Goal: Complete application form

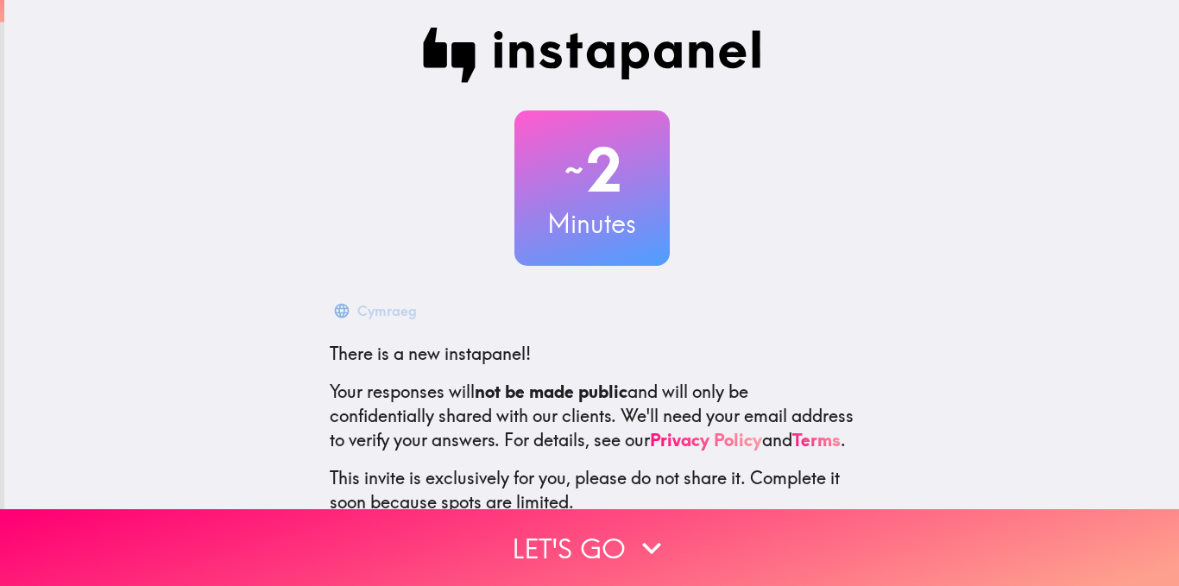
scroll to position [132, 0]
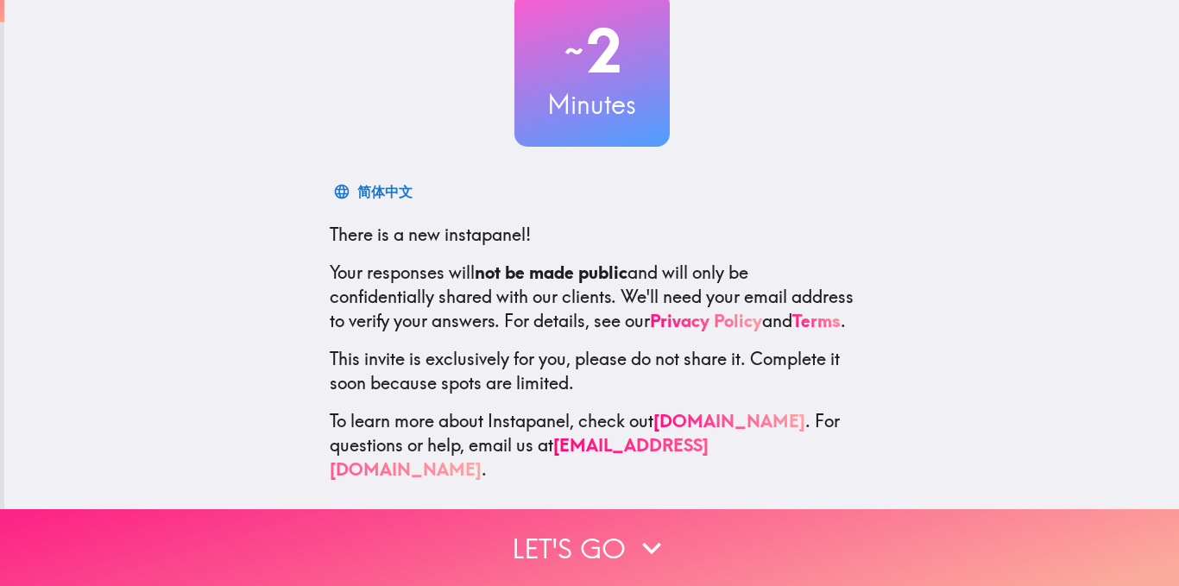
click at [575, 540] on button "Let's go" at bounding box center [589, 547] width 1179 height 77
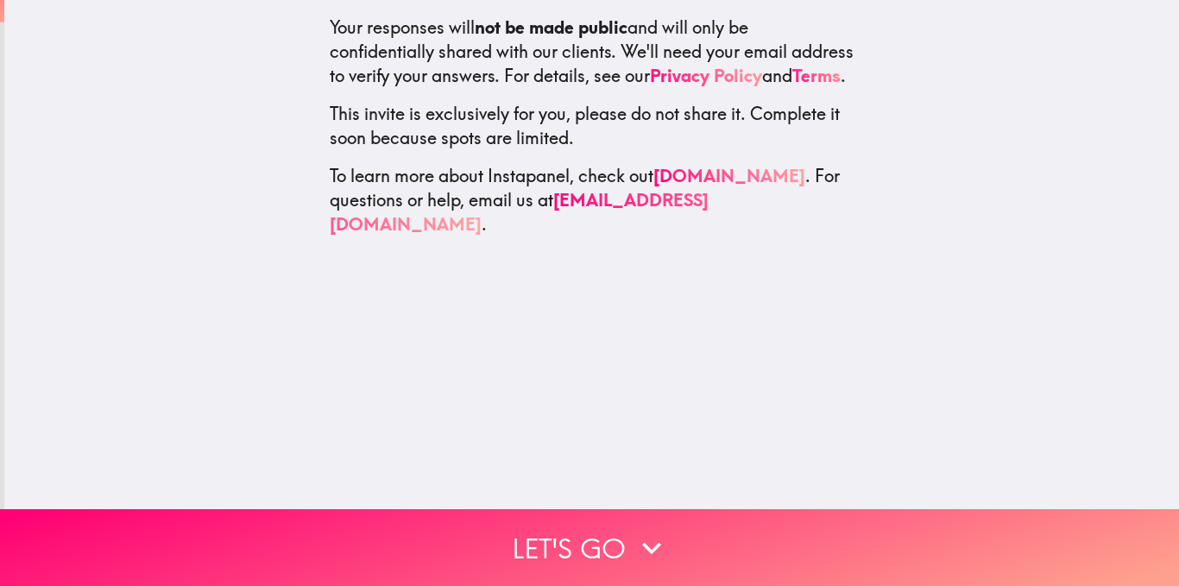
scroll to position [0, 0]
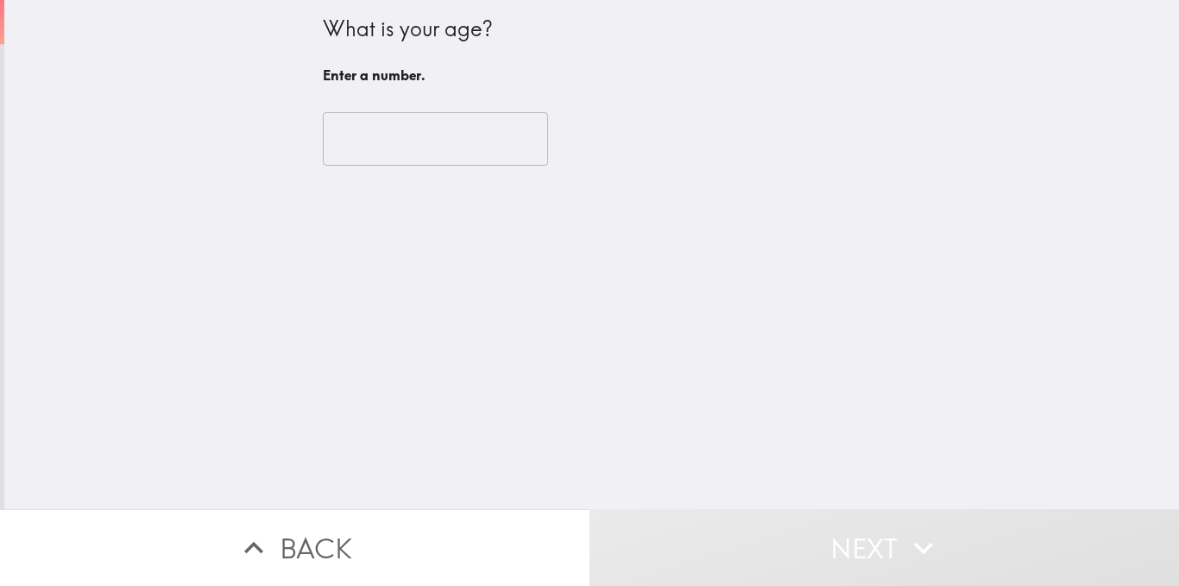
click at [412, 164] on input "number" at bounding box center [435, 139] width 225 height 54
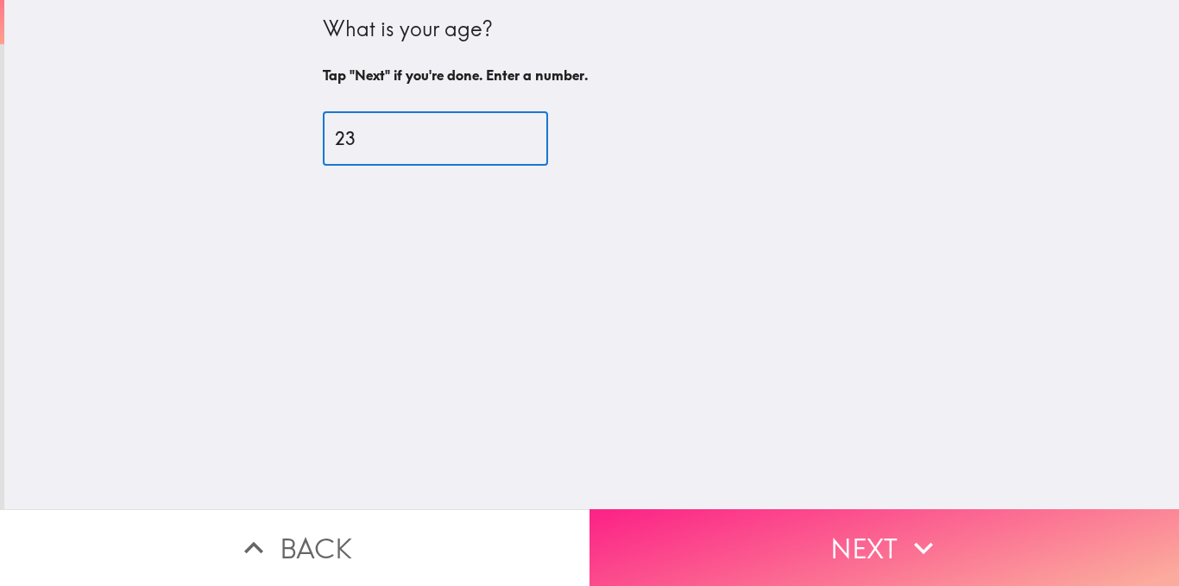
type input "23"
click at [659, 543] on button "Next" at bounding box center [885, 547] width 590 height 77
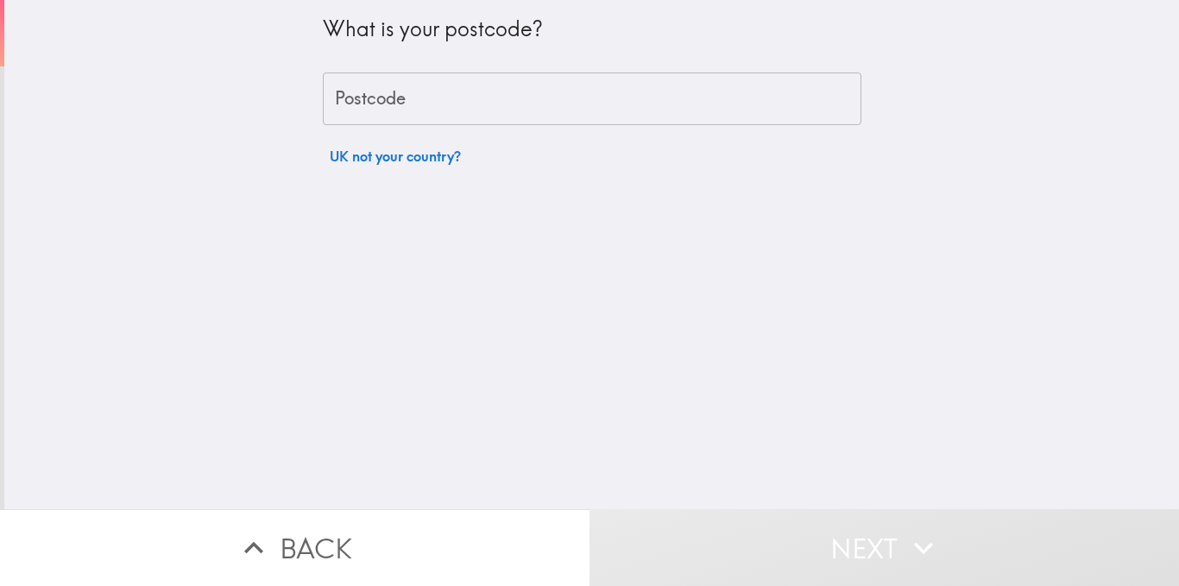
click at [500, 114] on input "Postcode" at bounding box center [592, 100] width 539 height 54
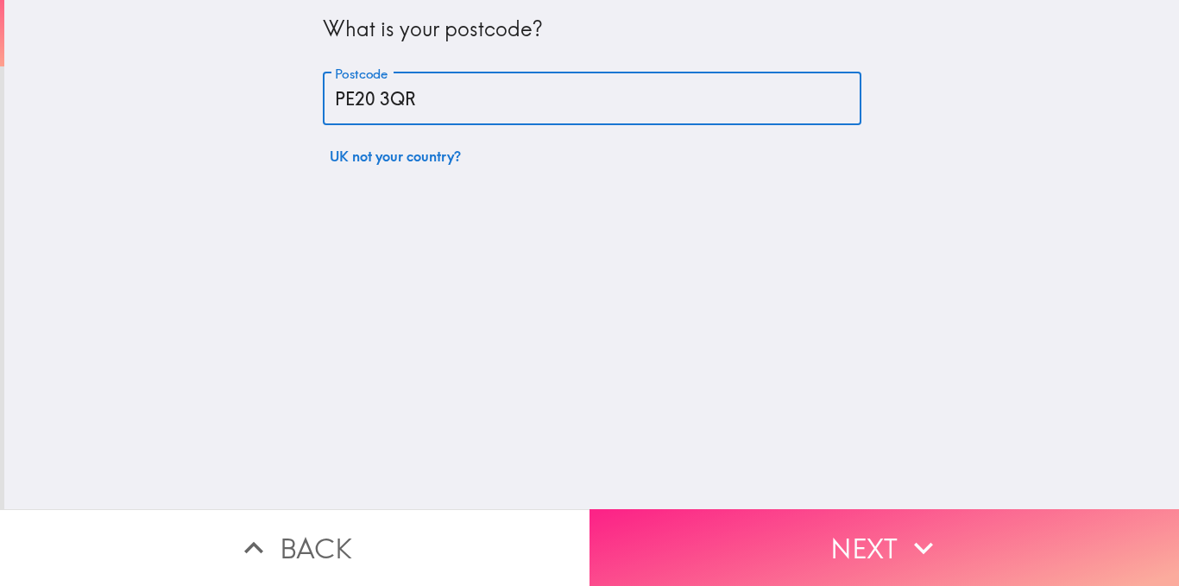
type input "PE20 3QR"
click at [863, 516] on button "Next" at bounding box center [885, 547] width 590 height 77
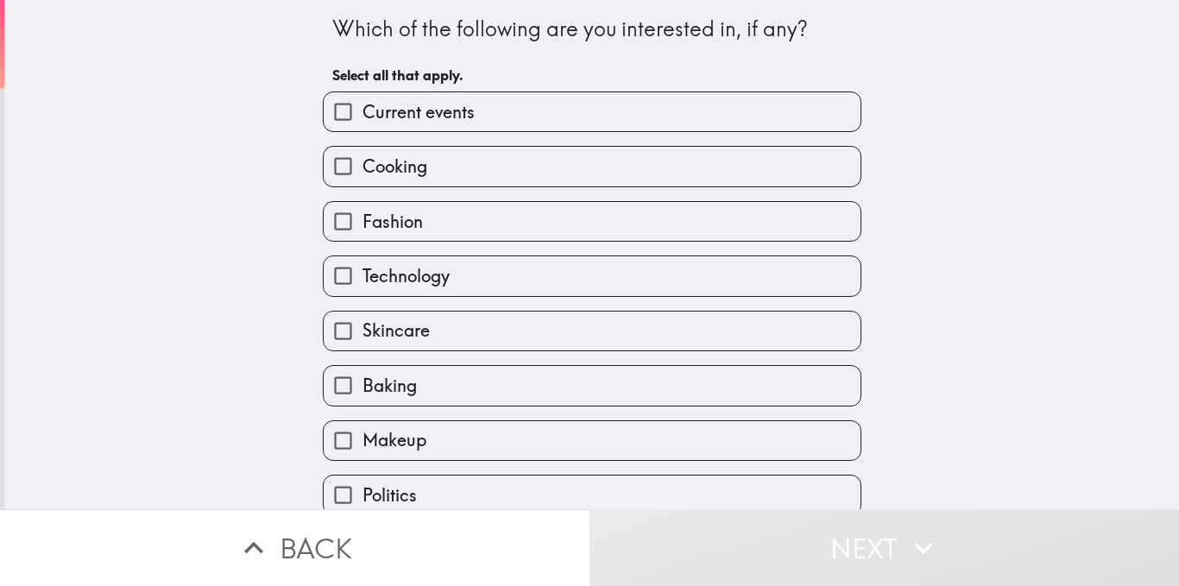
click at [468, 223] on label "Fashion" at bounding box center [592, 221] width 537 height 39
click at [363, 223] on input "Fashion" at bounding box center [343, 221] width 39 height 39
checkbox input "true"
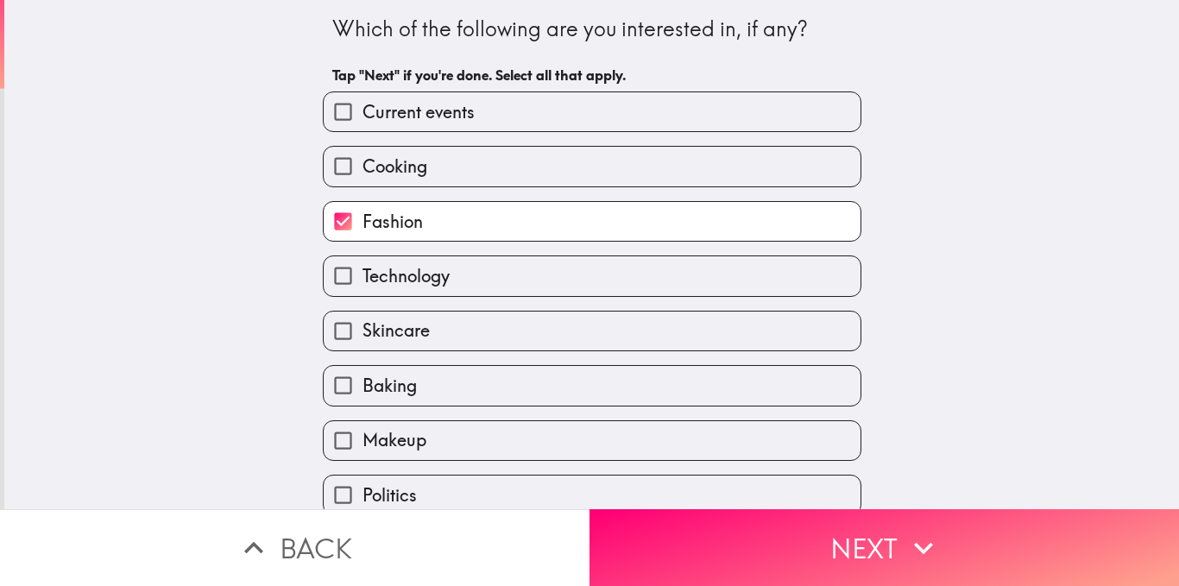
click at [451, 155] on label "Cooking" at bounding box center [592, 166] width 537 height 39
click at [363, 155] on input "Cooking" at bounding box center [343, 166] width 39 height 39
checkbox input "true"
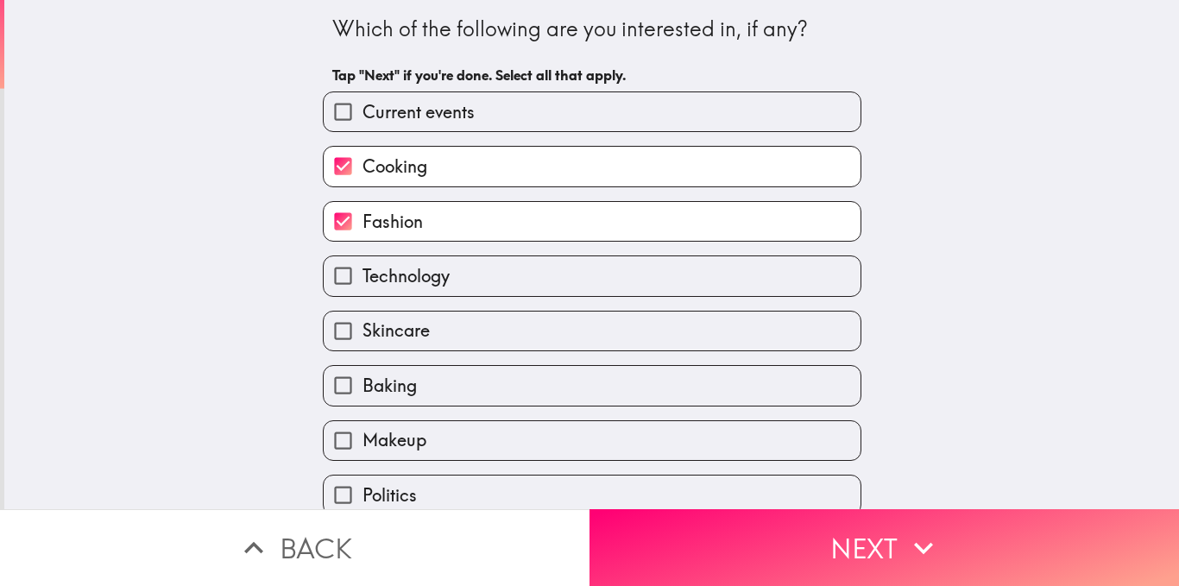
click at [452, 115] on span "Current events" at bounding box center [419, 112] width 112 height 24
click at [363, 115] on input "Current events" at bounding box center [343, 111] width 39 height 39
checkbox input "true"
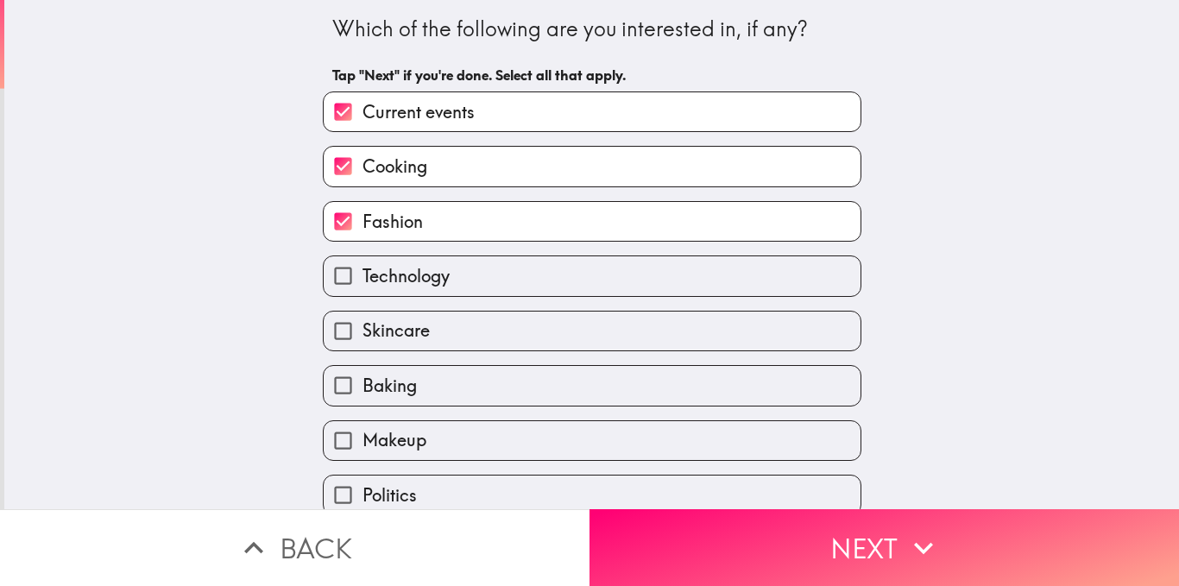
drag, startPoint x: 454, startPoint y: 264, endPoint x: 458, endPoint y: 290, distance: 26.3
click at [457, 275] on label "Technology" at bounding box center [592, 275] width 537 height 39
click at [363, 275] on input "Technology" at bounding box center [343, 275] width 39 height 39
checkbox input "true"
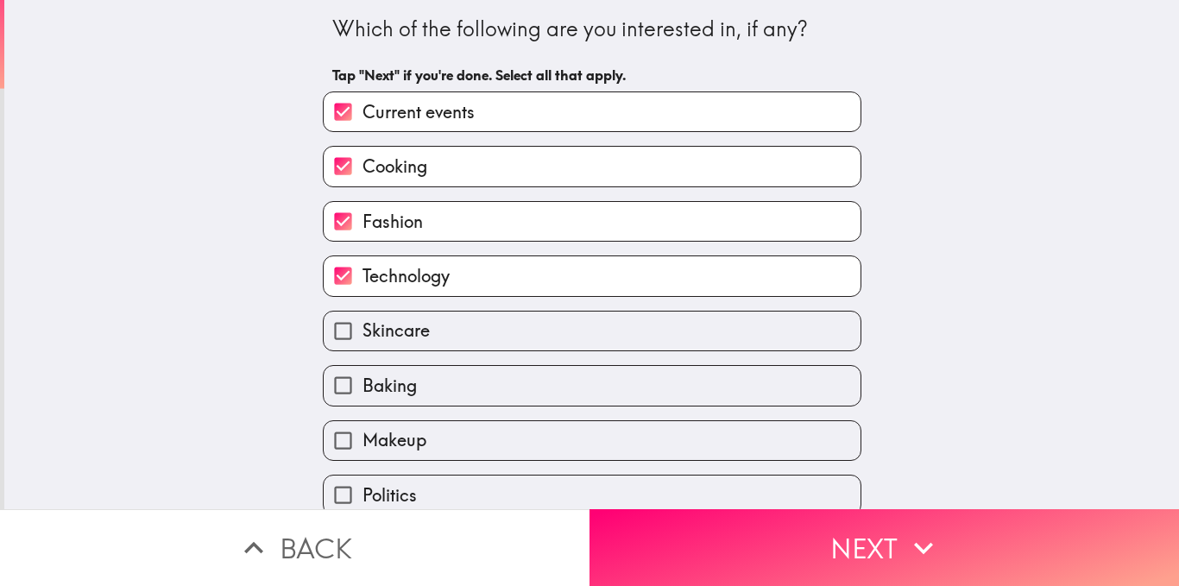
drag, startPoint x: 460, startPoint y: 323, endPoint x: 460, endPoint y: 345, distance: 22.4
click at [460, 325] on label "Skincare" at bounding box center [592, 331] width 537 height 39
click at [363, 325] on input "Skincare" at bounding box center [343, 331] width 39 height 39
checkbox input "true"
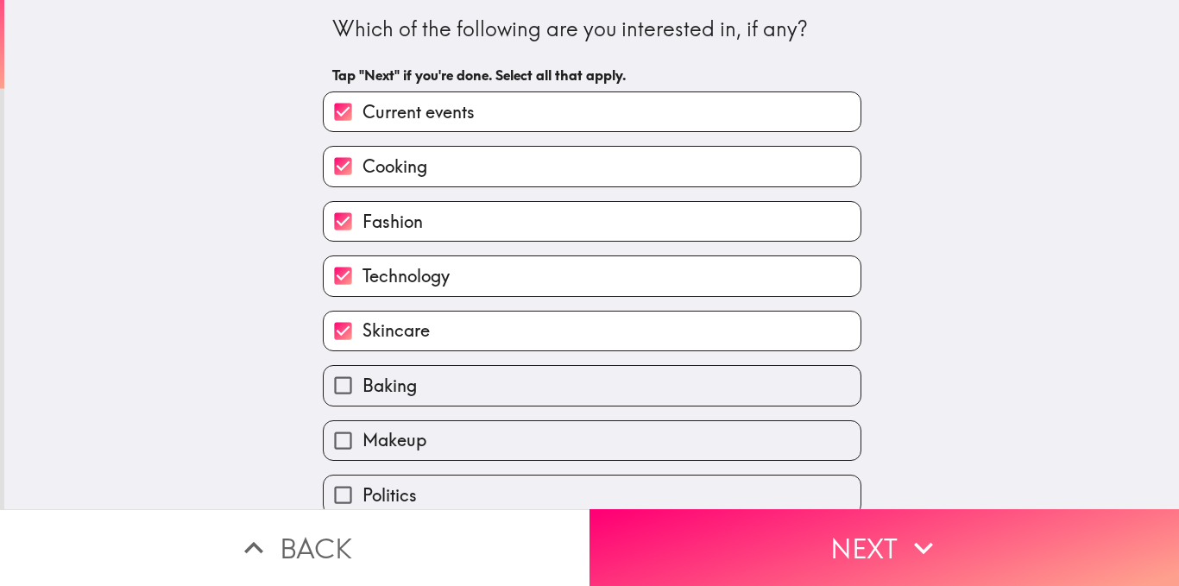
click at [445, 376] on label "Baking" at bounding box center [592, 385] width 537 height 39
click at [363, 376] on input "Baking" at bounding box center [343, 385] width 39 height 39
checkbox input "true"
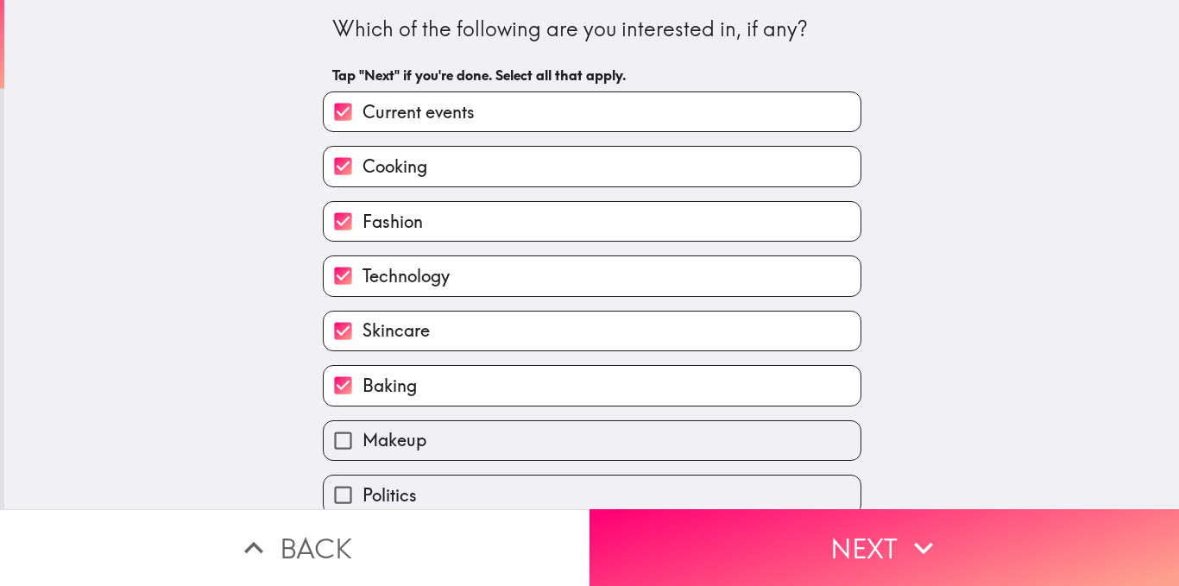
scroll to position [74, 0]
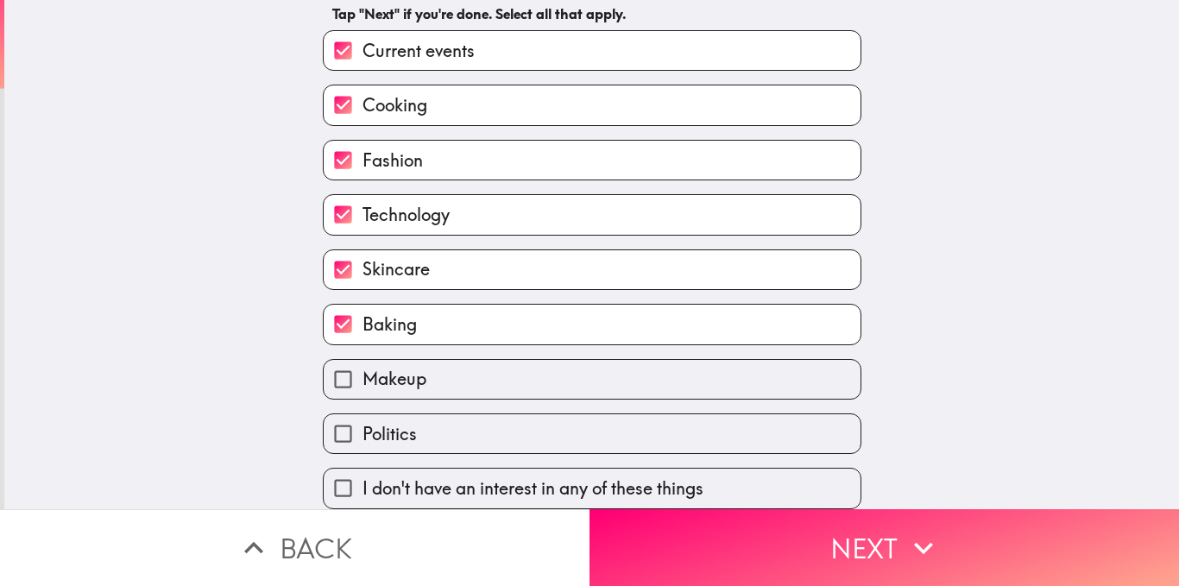
drag, startPoint x: 443, startPoint y: 360, endPoint x: 434, endPoint y: 369, distance: 12.8
click at [443, 361] on label "Makeup" at bounding box center [592, 379] width 537 height 39
click at [363, 361] on input "Makeup" at bounding box center [343, 379] width 39 height 39
checkbox input "true"
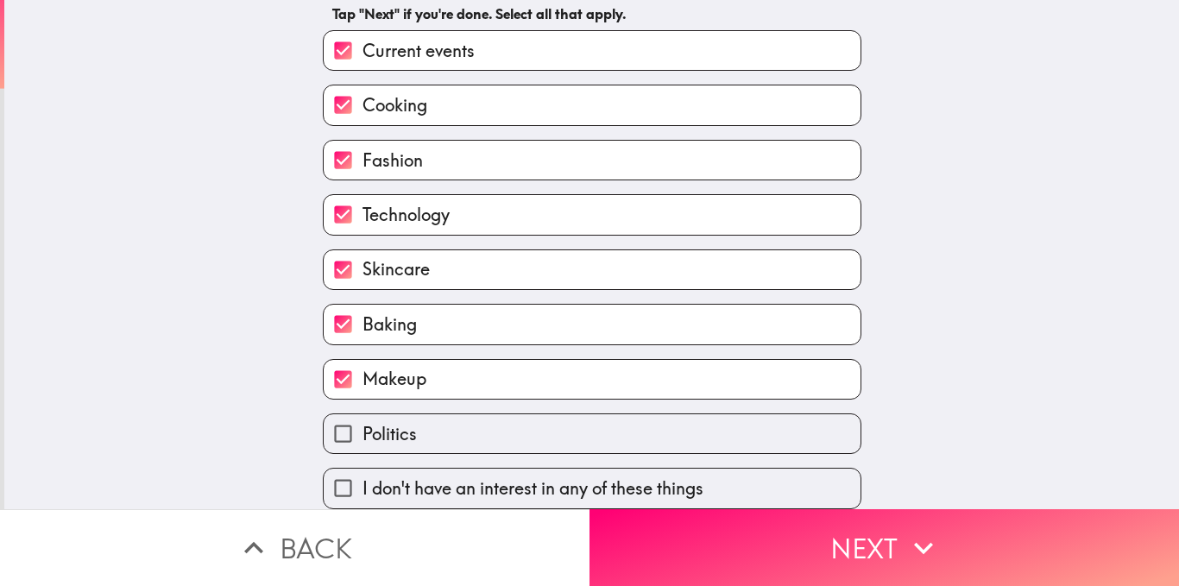
click at [392, 414] on label "Politics" at bounding box center [592, 433] width 537 height 39
click at [363, 414] on input "Politics" at bounding box center [343, 433] width 39 height 39
checkbox input "true"
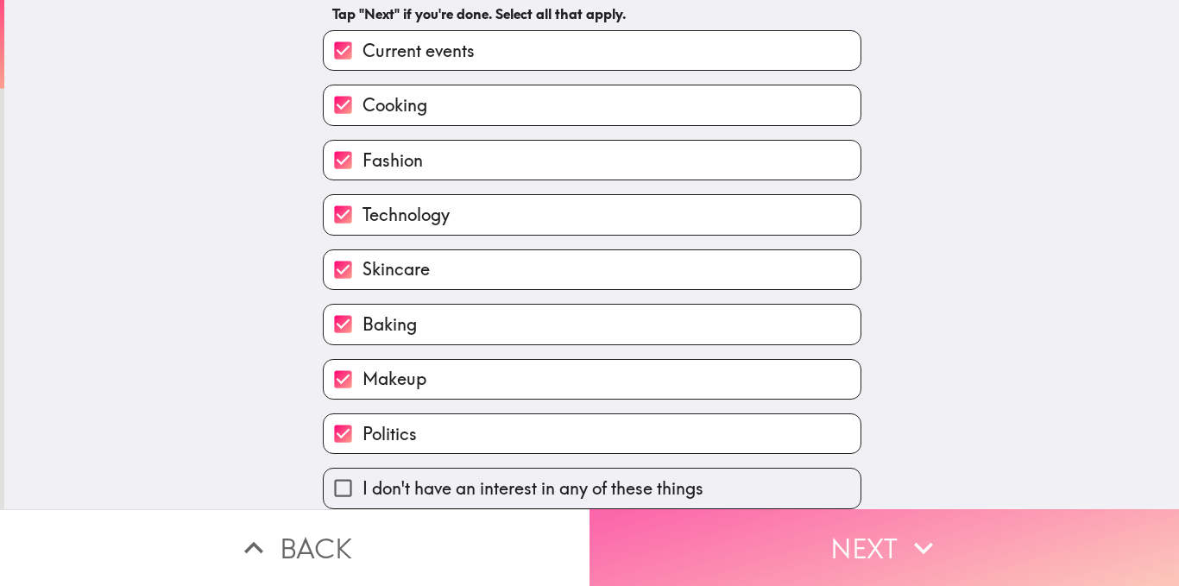
click at [700, 531] on button "Next" at bounding box center [885, 547] width 590 height 77
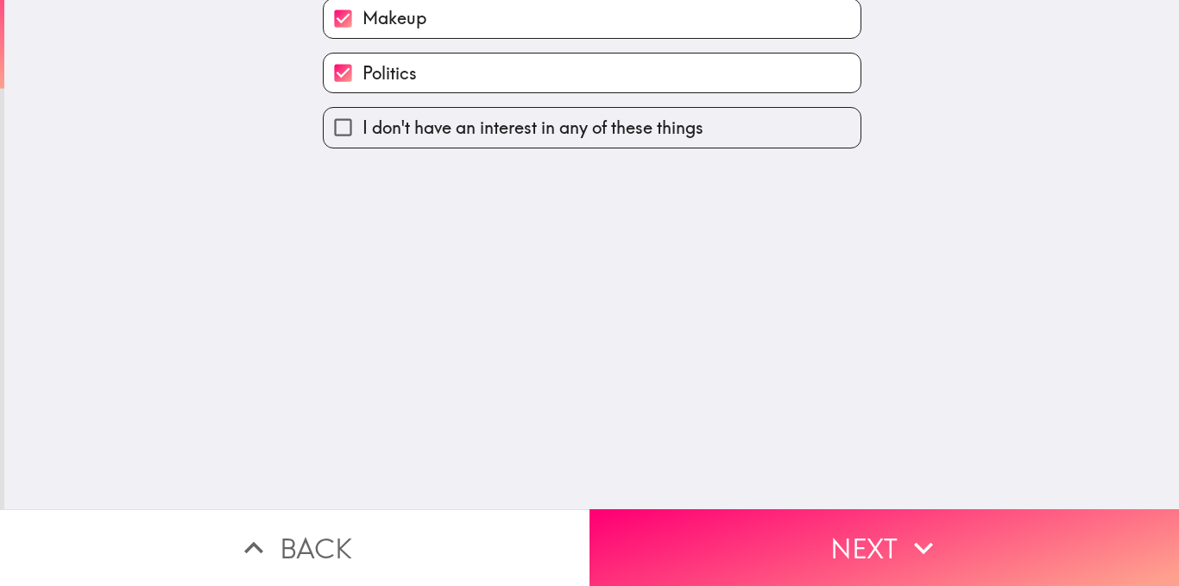
scroll to position [0, 0]
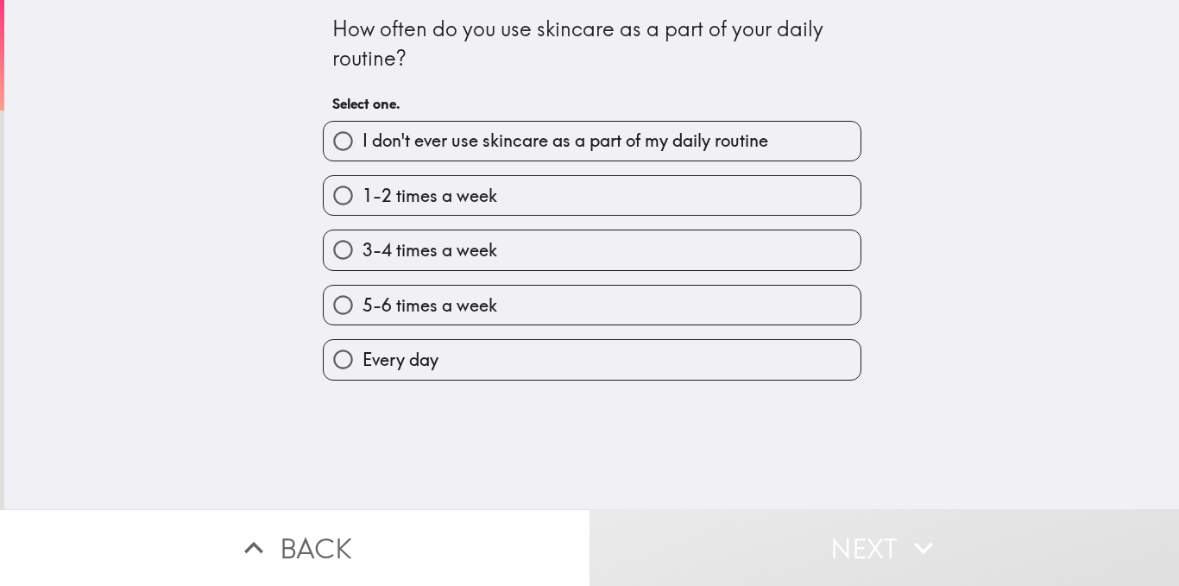
click at [441, 300] on span "5-6 times a week" at bounding box center [430, 306] width 135 height 24
click at [363, 300] on input "5-6 times a week" at bounding box center [343, 305] width 39 height 39
radio input "true"
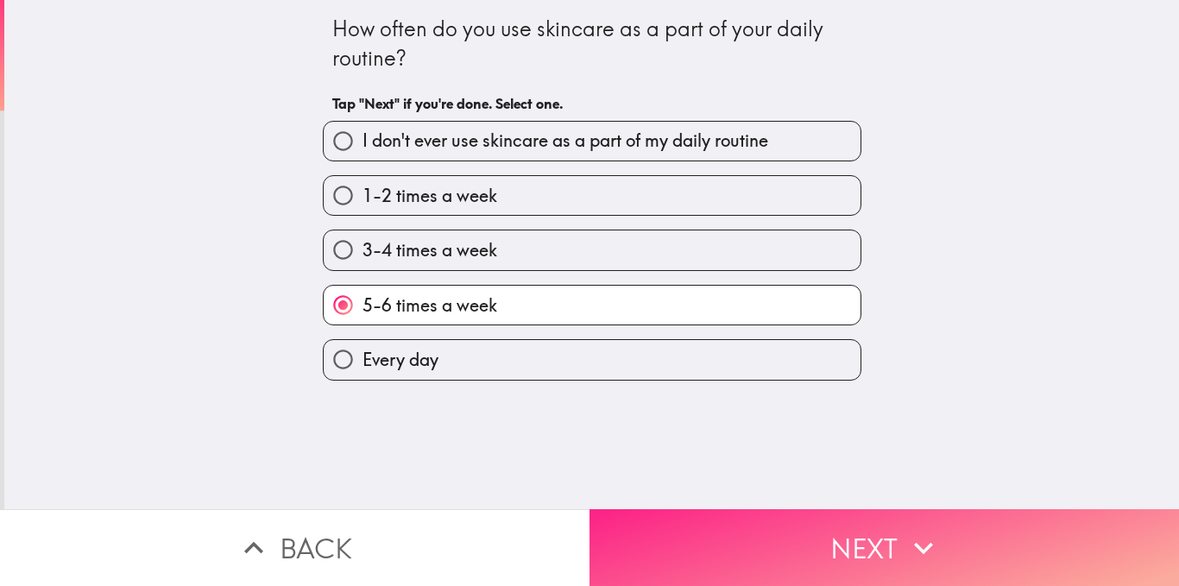
click at [688, 524] on button "Next" at bounding box center [885, 547] width 590 height 77
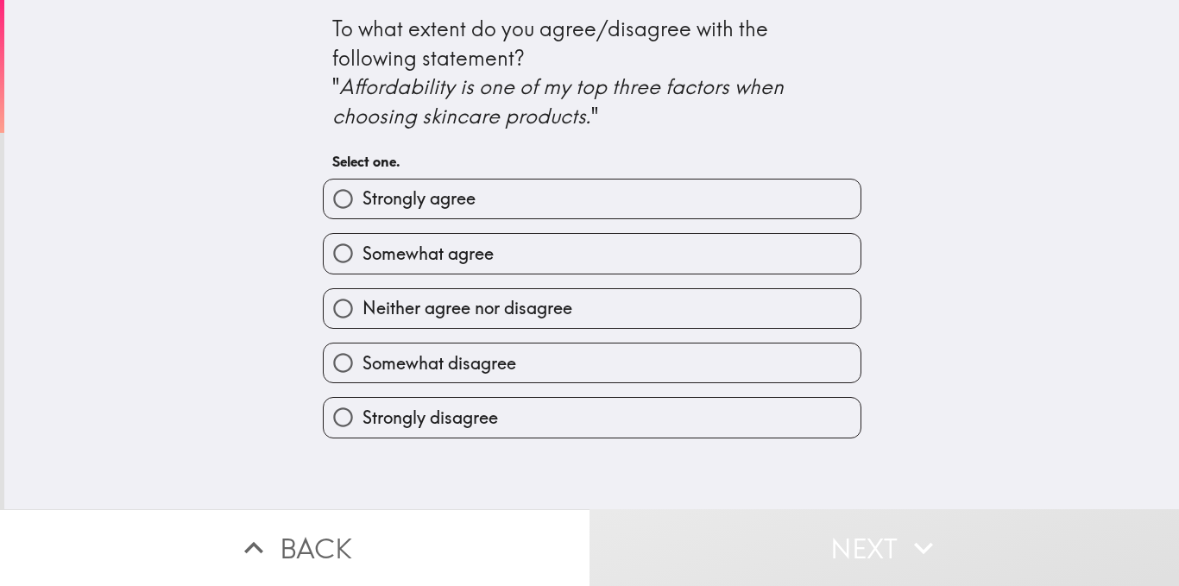
click at [543, 239] on label "Somewhat agree" at bounding box center [592, 253] width 537 height 39
click at [363, 239] on input "Somewhat agree" at bounding box center [343, 253] width 39 height 39
radio input "true"
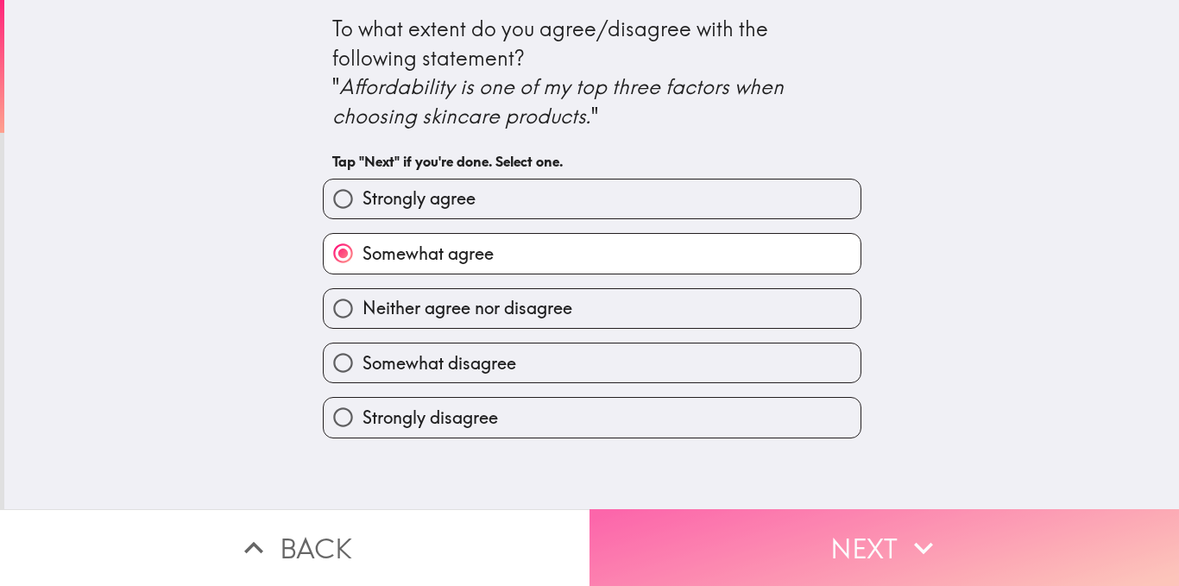
click at [761, 530] on button "Next" at bounding box center [885, 547] width 590 height 77
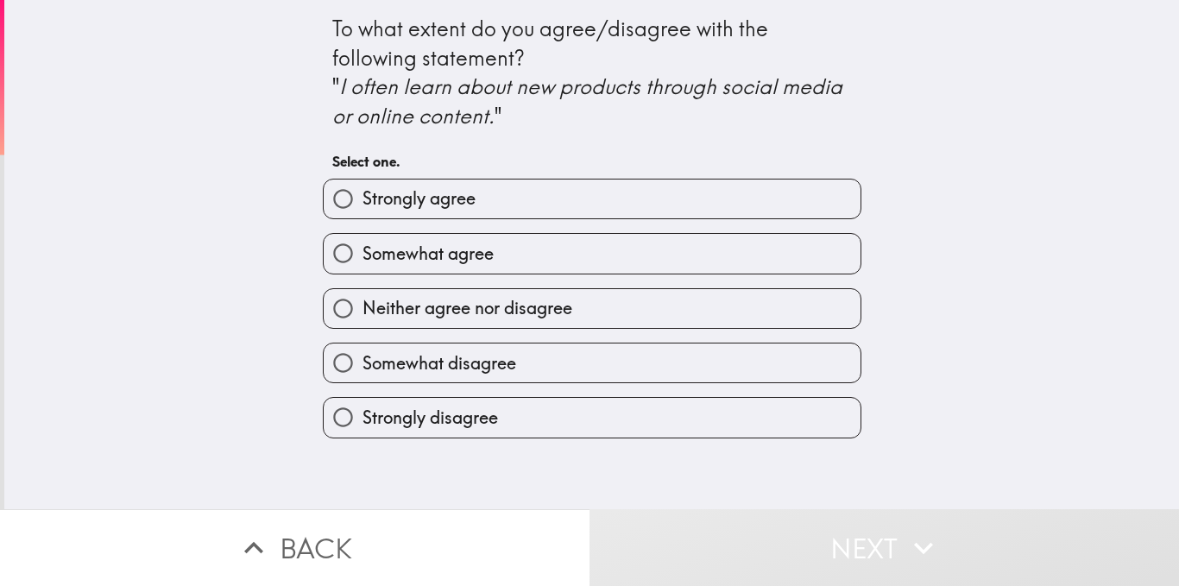
click at [584, 244] on label "Somewhat agree" at bounding box center [592, 253] width 537 height 39
click at [363, 244] on input "Somewhat agree" at bounding box center [343, 253] width 39 height 39
radio input "true"
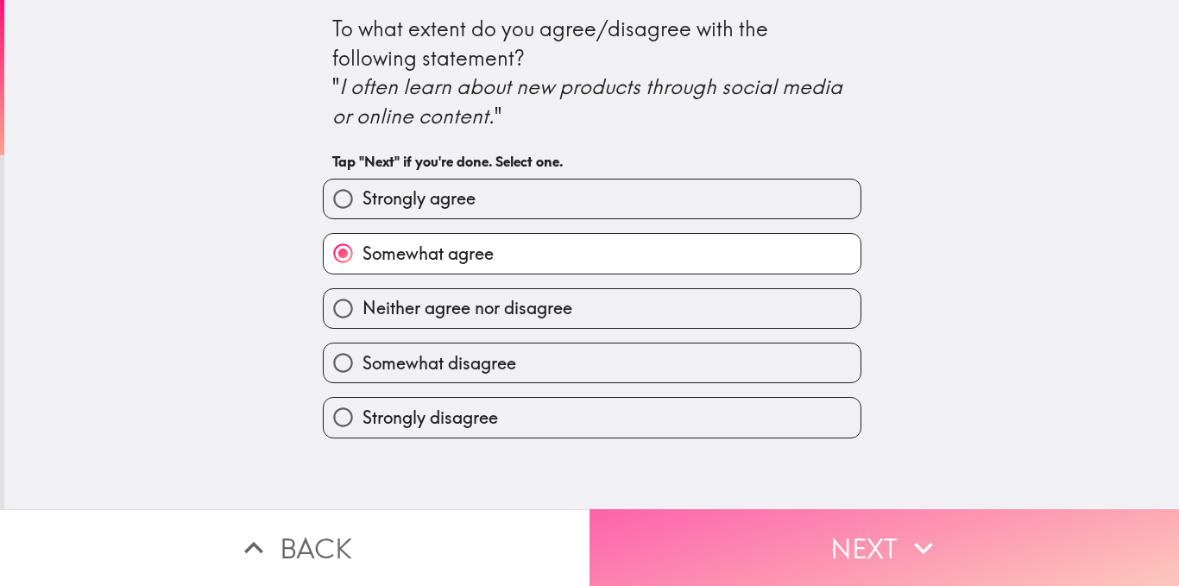
click at [717, 518] on button "Next" at bounding box center [885, 547] width 590 height 77
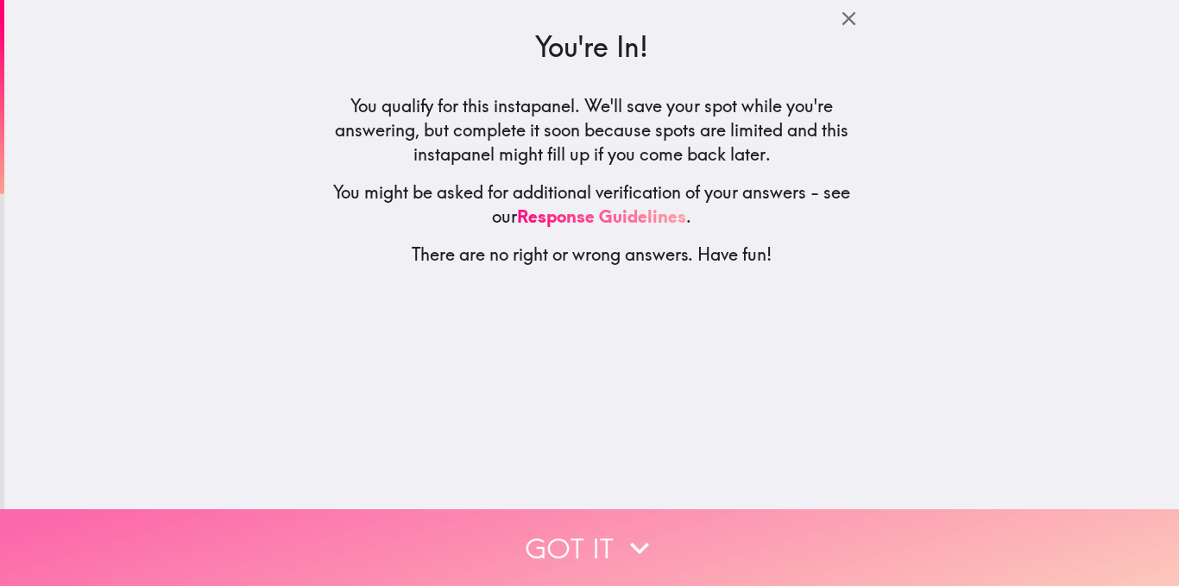
click at [592, 524] on button "Got it" at bounding box center [589, 547] width 1179 height 77
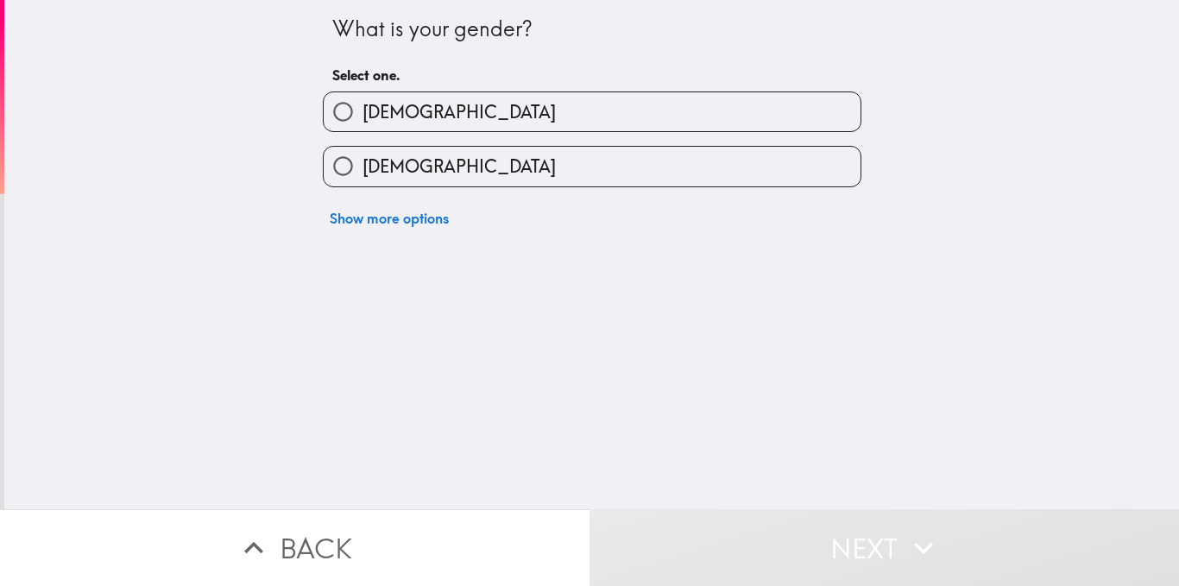
click at [611, 159] on label "[DEMOGRAPHIC_DATA]" at bounding box center [592, 166] width 537 height 39
click at [363, 159] on input "[DEMOGRAPHIC_DATA]" at bounding box center [343, 166] width 39 height 39
radio input "true"
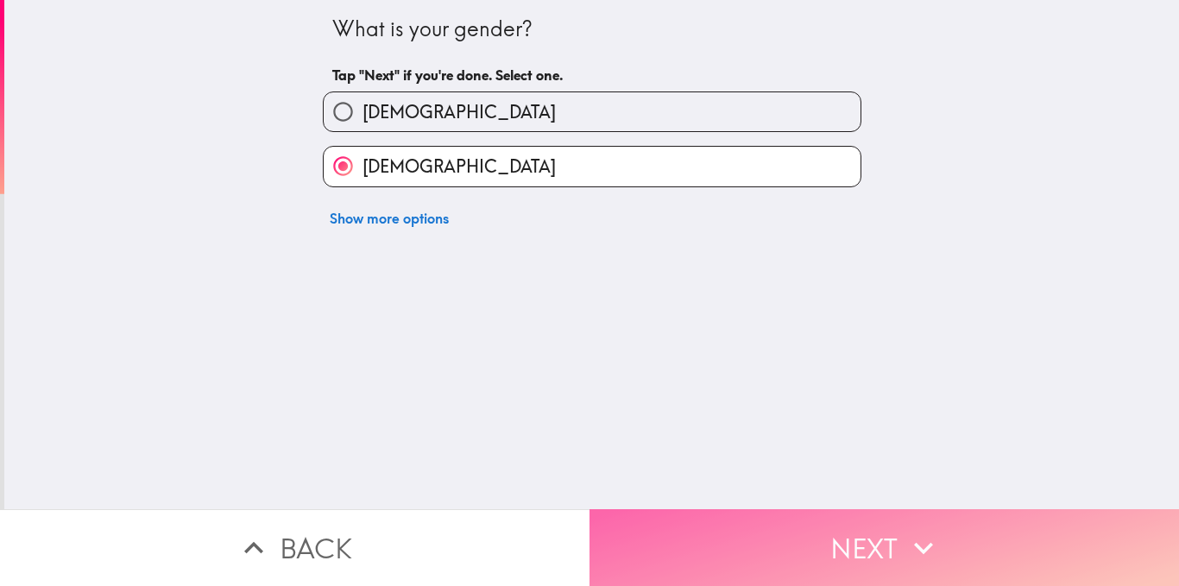
click at [663, 519] on button "Next" at bounding box center [885, 547] width 590 height 77
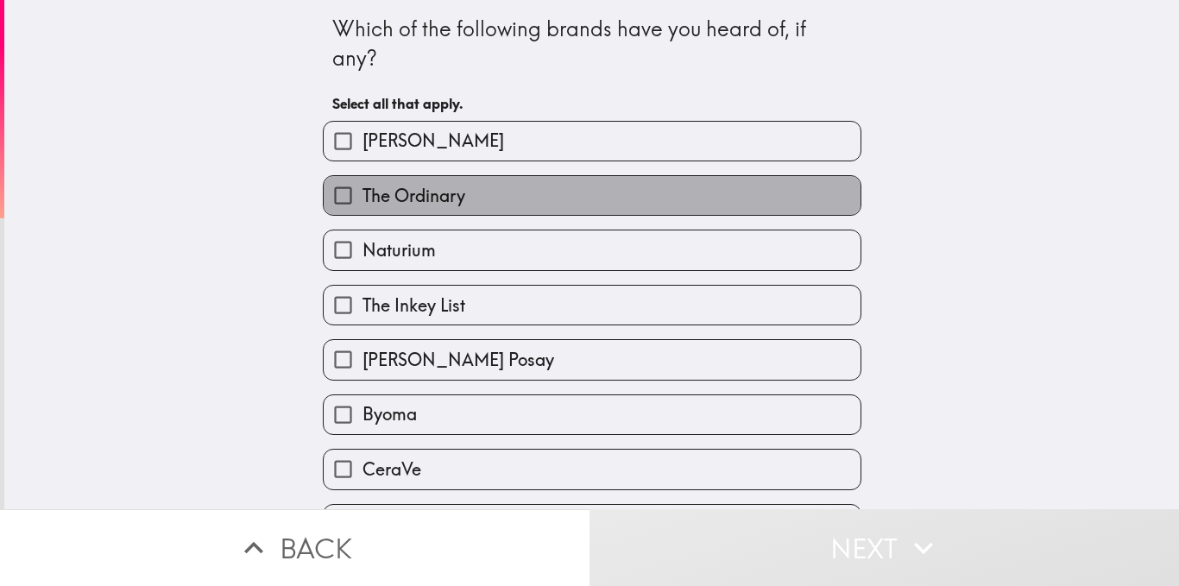
click at [582, 201] on label "The Ordinary" at bounding box center [592, 195] width 537 height 39
click at [363, 201] on input "The Ordinary" at bounding box center [343, 195] width 39 height 39
checkbox input "true"
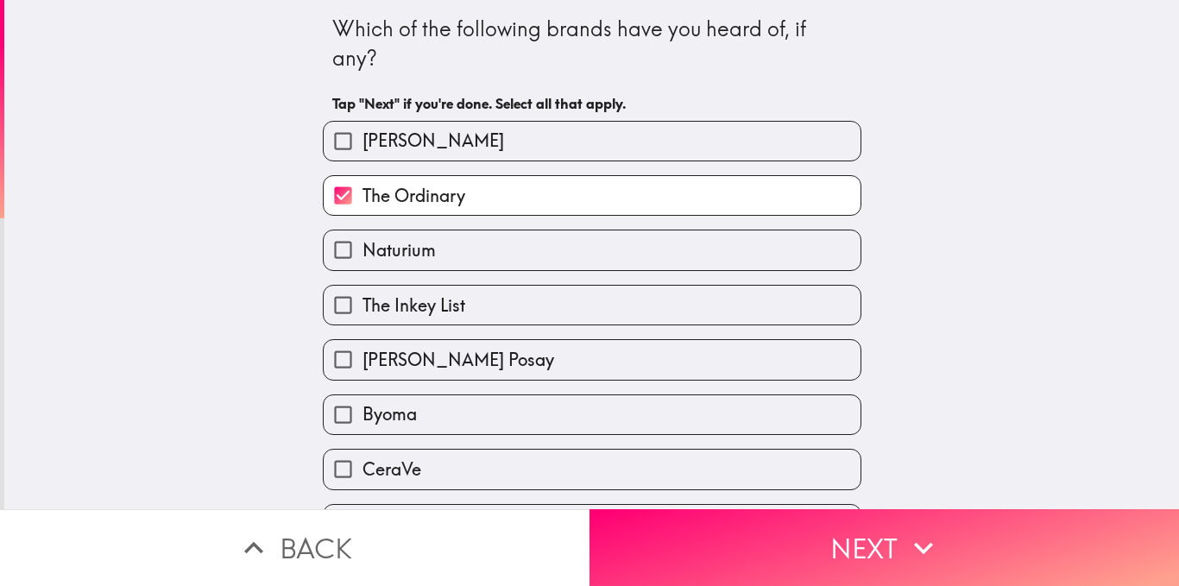
click at [566, 350] on label "[PERSON_NAME] Posay" at bounding box center [592, 359] width 537 height 39
click at [363, 350] on input "[PERSON_NAME] Posay" at bounding box center [343, 359] width 39 height 39
checkbox input "true"
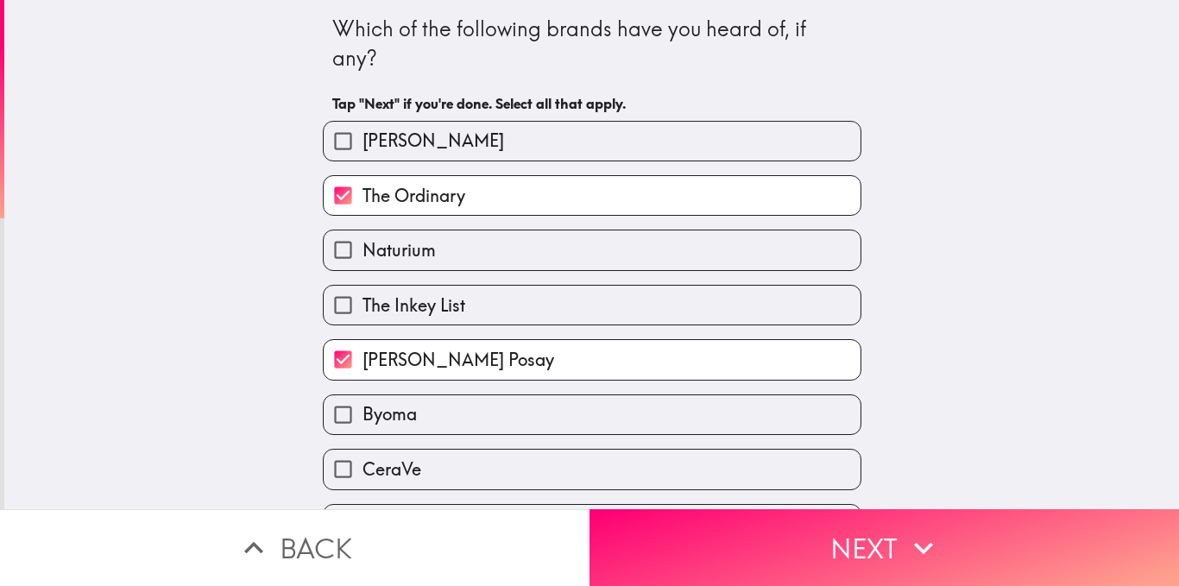
click at [584, 265] on label "Naturium" at bounding box center [592, 249] width 537 height 39
click at [363, 265] on input "Naturium" at bounding box center [343, 249] width 39 height 39
checkbox input "true"
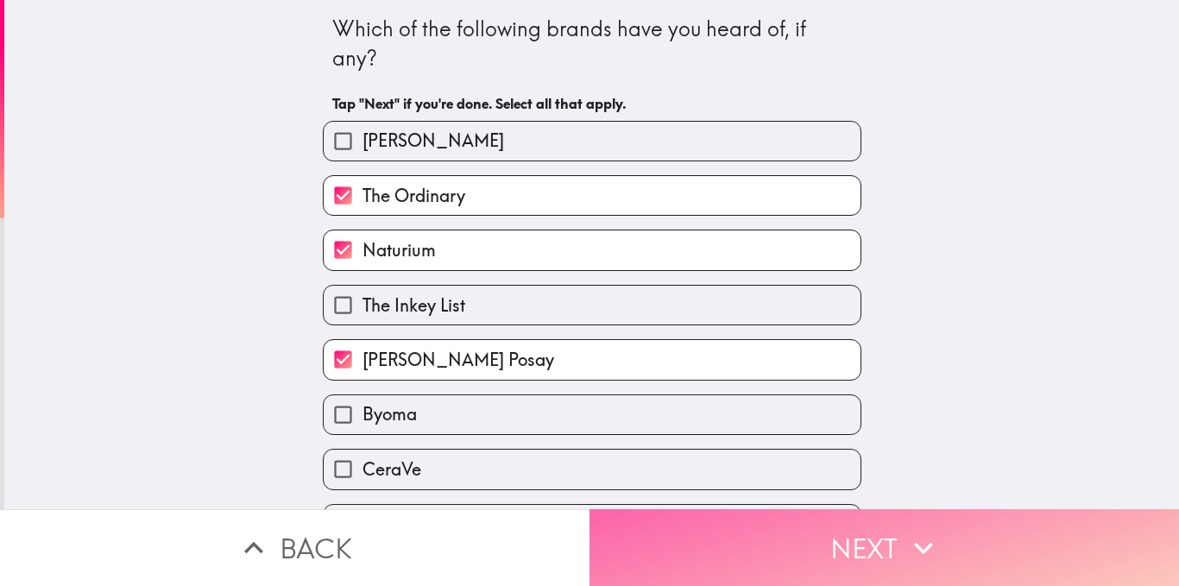
click at [640, 516] on button "Next" at bounding box center [885, 547] width 590 height 77
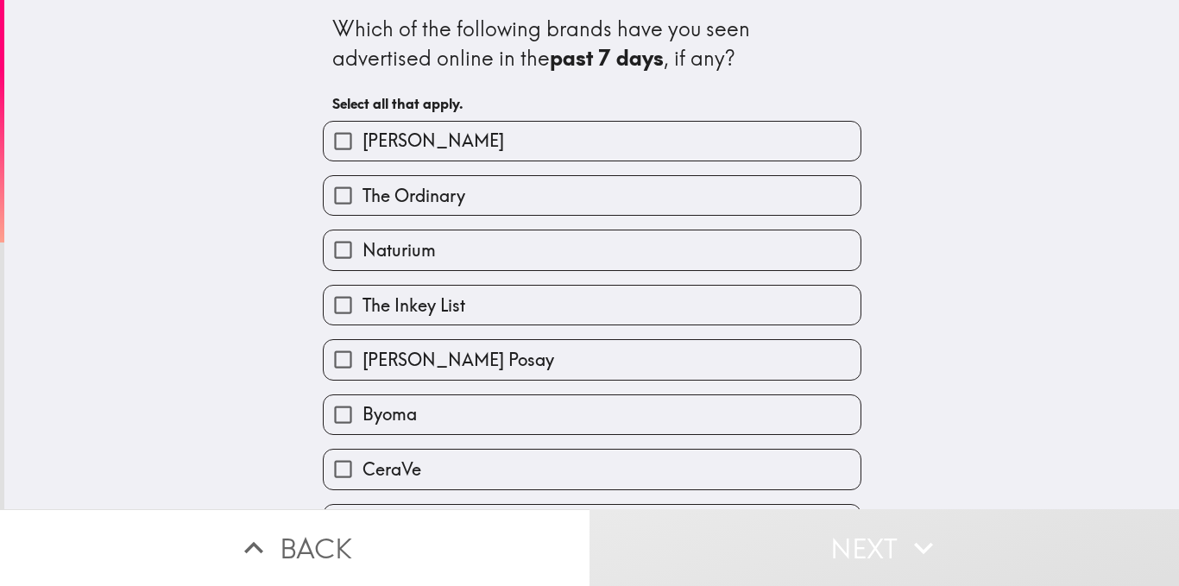
click at [511, 229] on div "Naturium" at bounding box center [585, 243] width 552 height 54
click at [513, 201] on label "The Ordinary" at bounding box center [592, 195] width 537 height 39
click at [363, 201] on input "The Ordinary" at bounding box center [343, 195] width 39 height 39
checkbox input "true"
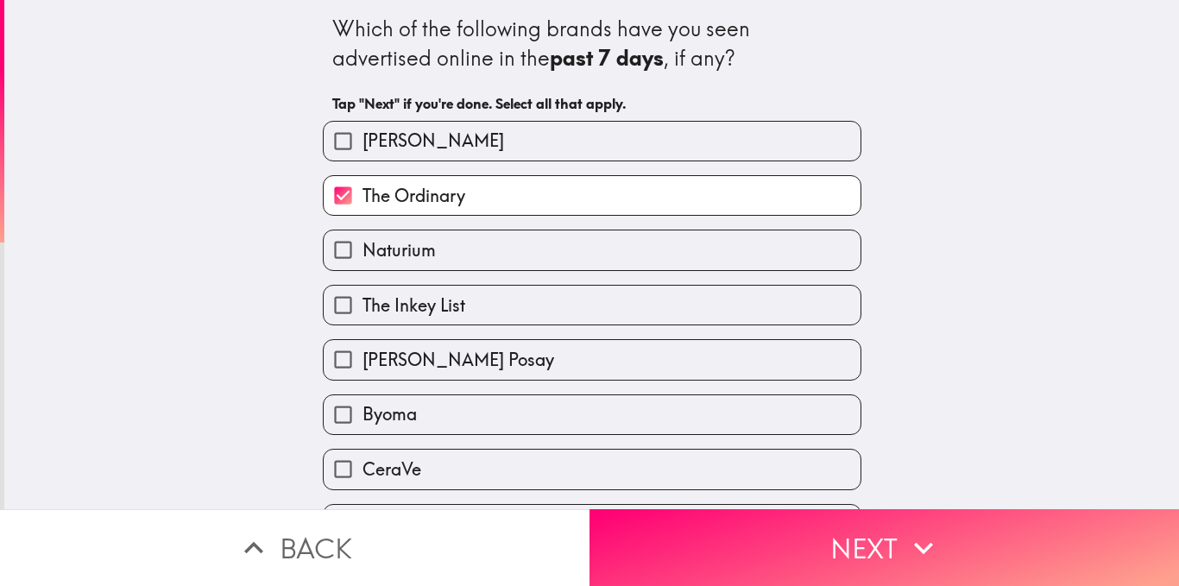
click at [497, 243] on label "Naturium" at bounding box center [592, 249] width 537 height 39
click at [363, 243] on input "Naturium" at bounding box center [343, 249] width 39 height 39
checkbox input "true"
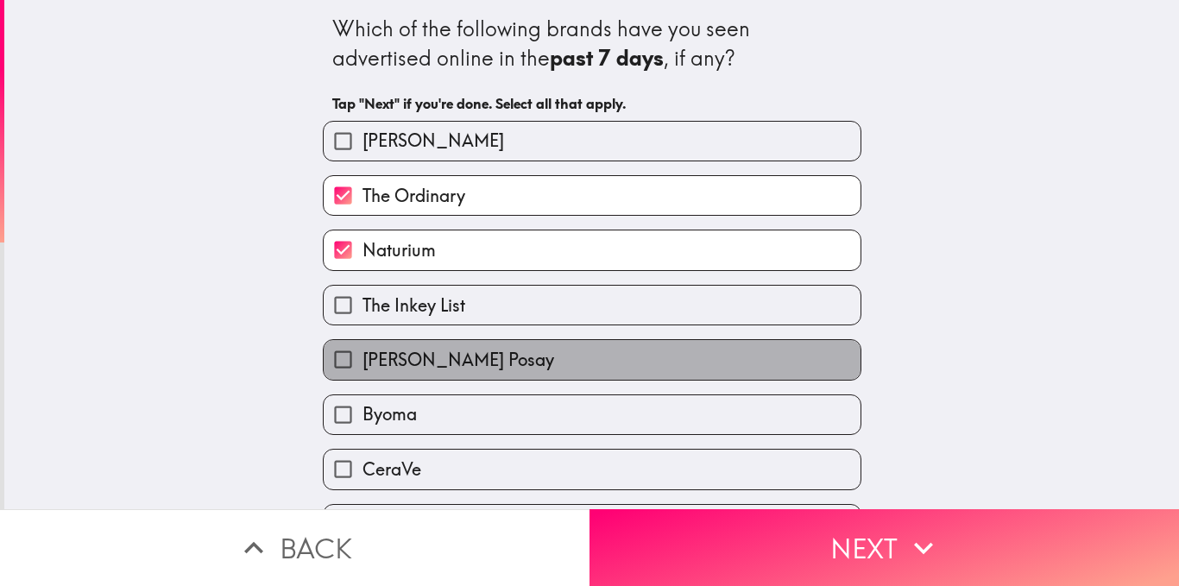
click at [482, 357] on label "[PERSON_NAME] Posay" at bounding box center [592, 359] width 537 height 39
click at [363, 357] on input "[PERSON_NAME] Posay" at bounding box center [343, 359] width 39 height 39
checkbox input "true"
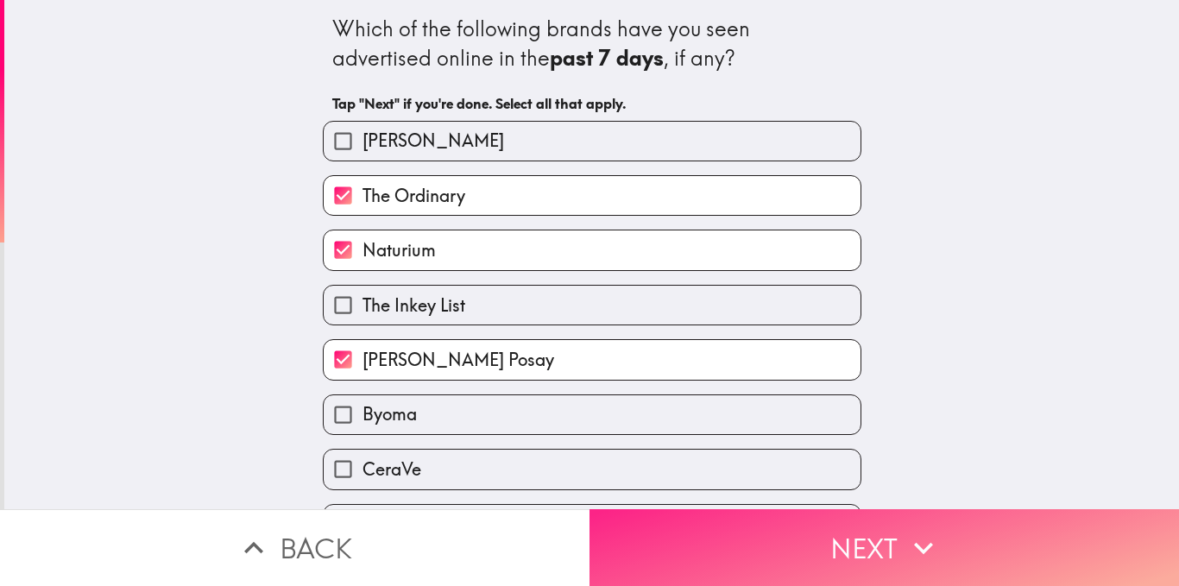
click at [672, 527] on button "Next" at bounding box center [885, 547] width 590 height 77
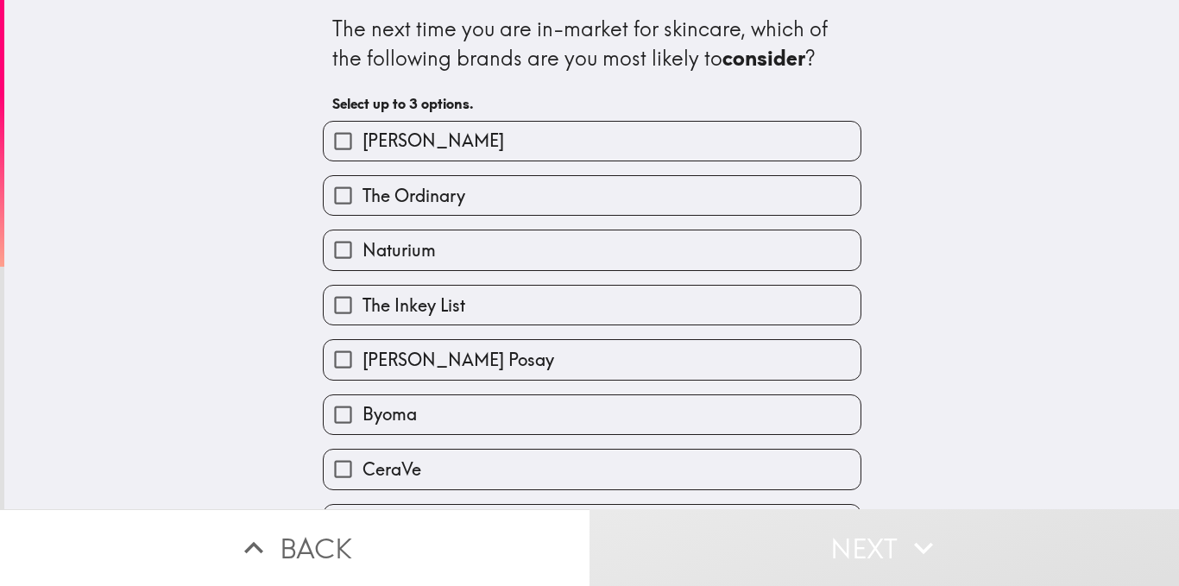
click at [494, 142] on label "[PERSON_NAME]" at bounding box center [592, 141] width 537 height 39
click at [363, 142] on input "[PERSON_NAME]" at bounding box center [343, 141] width 39 height 39
checkbox input "true"
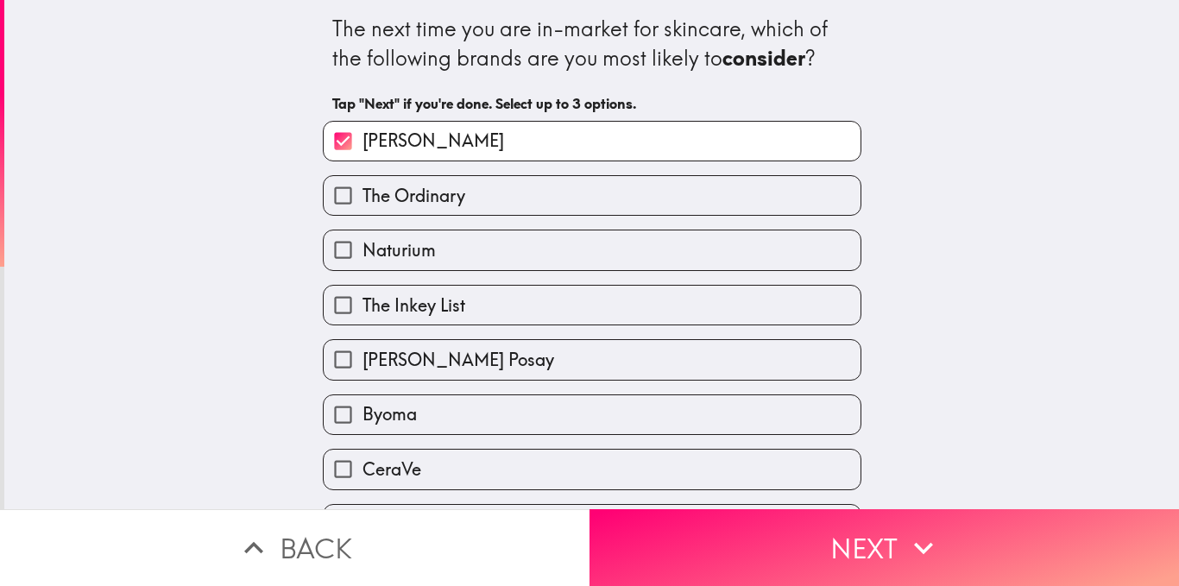
click at [491, 189] on label "The Ordinary" at bounding box center [592, 195] width 537 height 39
click at [363, 189] on input "The Ordinary" at bounding box center [343, 195] width 39 height 39
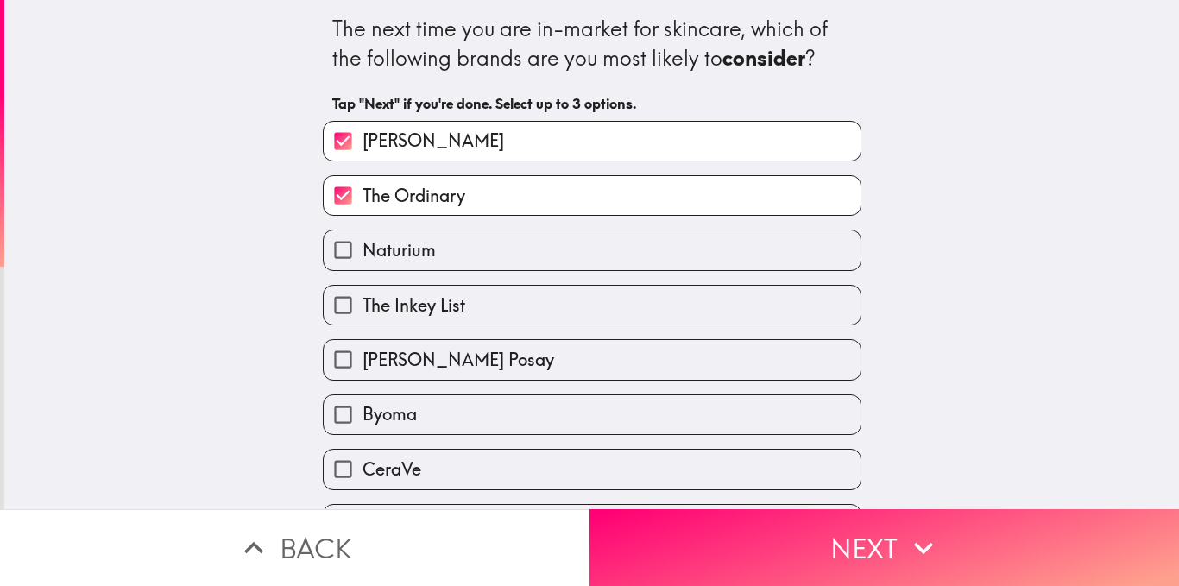
click at [499, 193] on label "The Ordinary" at bounding box center [592, 195] width 537 height 39
click at [363, 193] on input "The Ordinary" at bounding box center [343, 195] width 39 height 39
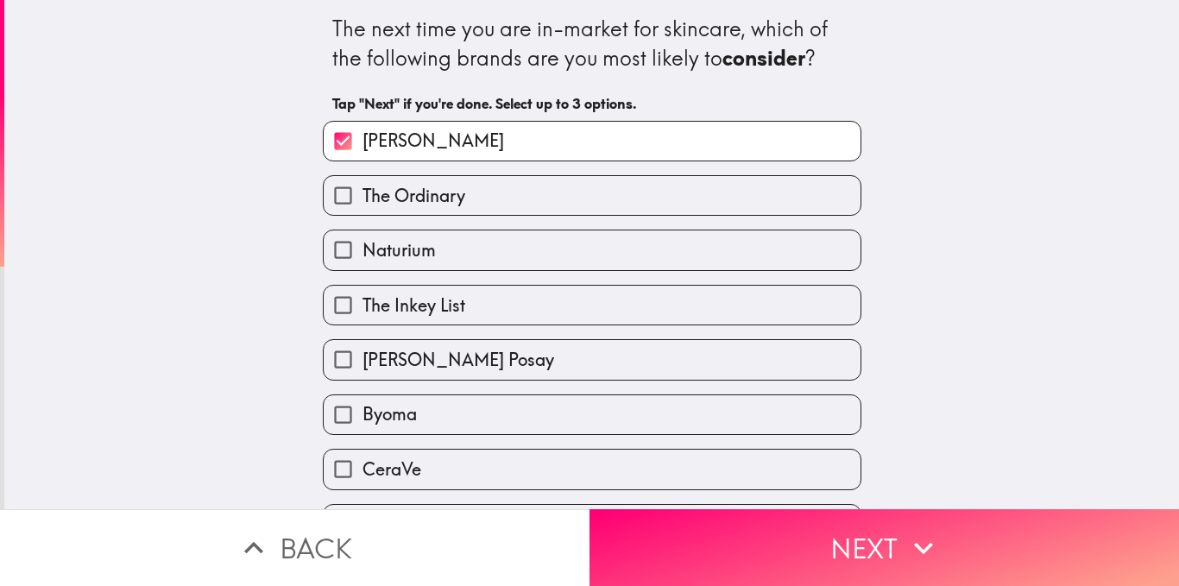
click at [491, 205] on label "The Ordinary" at bounding box center [592, 195] width 537 height 39
click at [363, 205] on input "The Ordinary" at bounding box center [343, 195] width 39 height 39
checkbox input "true"
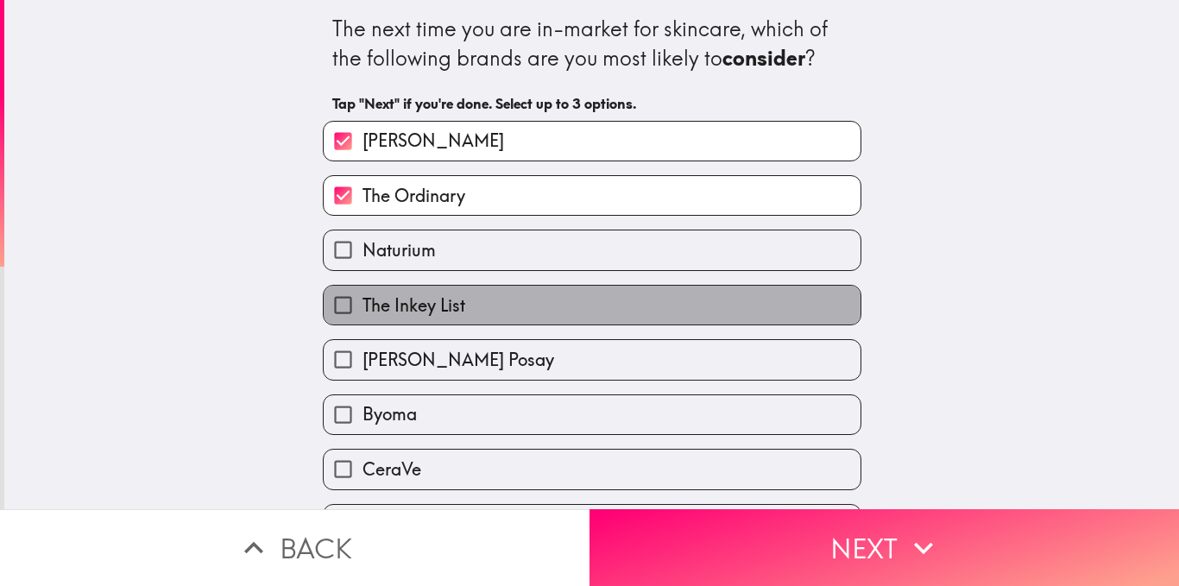
click at [468, 308] on label "The Inkey List" at bounding box center [592, 305] width 537 height 39
click at [363, 308] on input "The Inkey List" at bounding box center [343, 305] width 39 height 39
checkbox input "true"
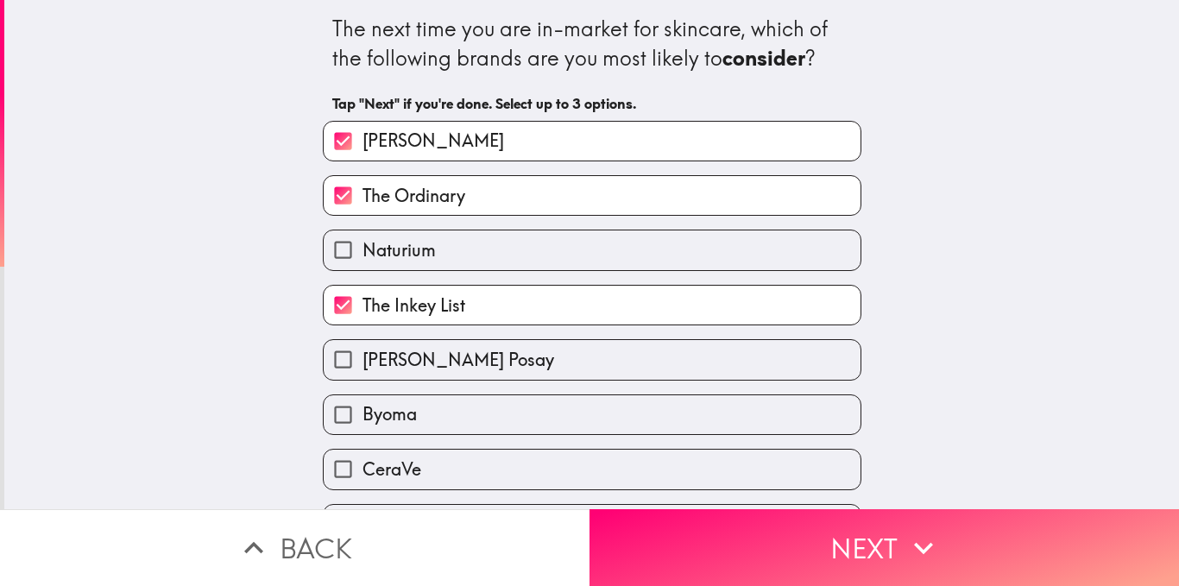
click at [464, 346] on label "[PERSON_NAME] Posay" at bounding box center [592, 359] width 537 height 39
click at [363, 346] on input "[PERSON_NAME] Posay" at bounding box center [343, 359] width 39 height 39
checkbox input "true"
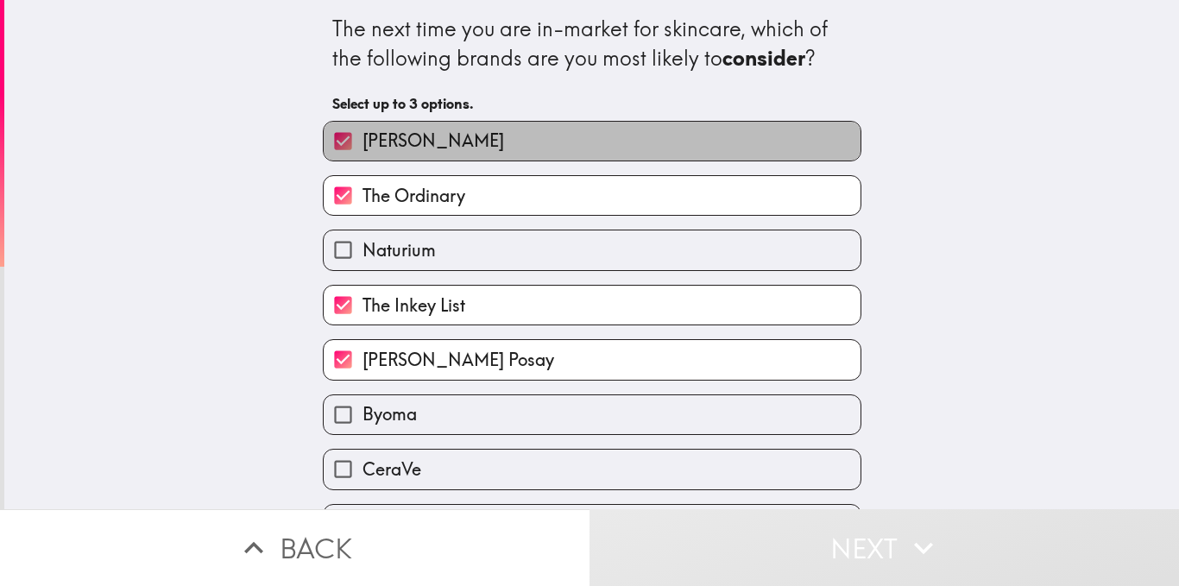
click at [487, 150] on label "[PERSON_NAME]" at bounding box center [592, 141] width 537 height 39
click at [363, 150] on input "[PERSON_NAME]" at bounding box center [343, 141] width 39 height 39
checkbox input "false"
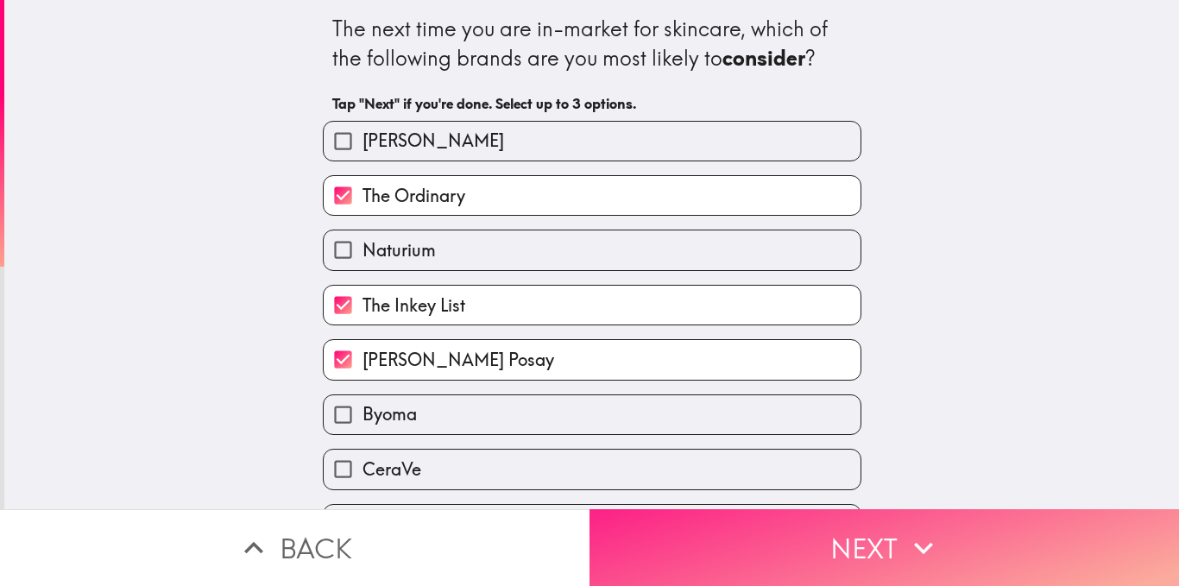
click at [641, 514] on button "Next" at bounding box center [885, 547] width 590 height 77
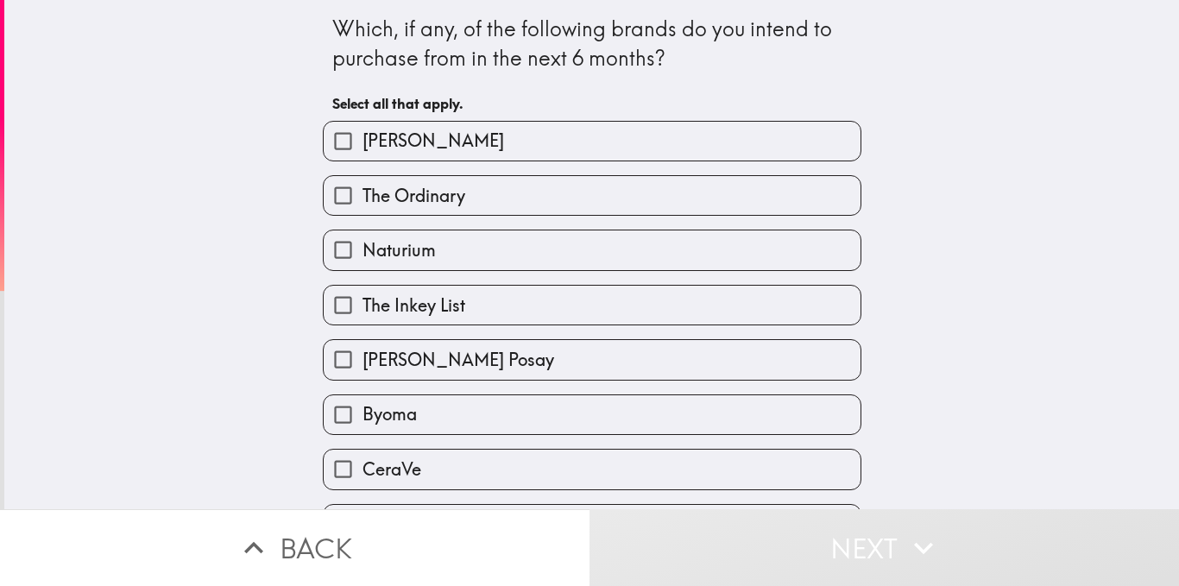
click at [567, 193] on label "The Ordinary" at bounding box center [592, 195] width 537 height 39
click at [363, 193] on input "The Ordinary" at bounding box center [343, 195] width 39 height 39
checkbox input "true"
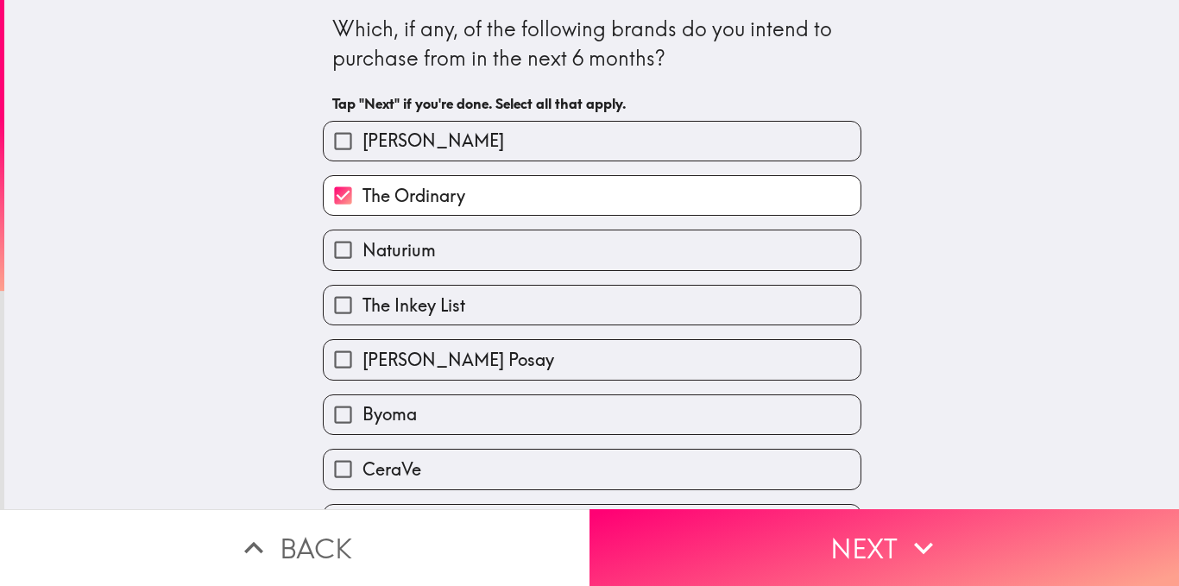
click at [520, 352] on label "[PERSON_NAME] Posay" at bounding box center [592, 359] width 537 height 39
click at [363, 352] on input "[PERSON_NAME] Posay" at bounding box center [343, 359] width 39 height 39
checkbox input "true"
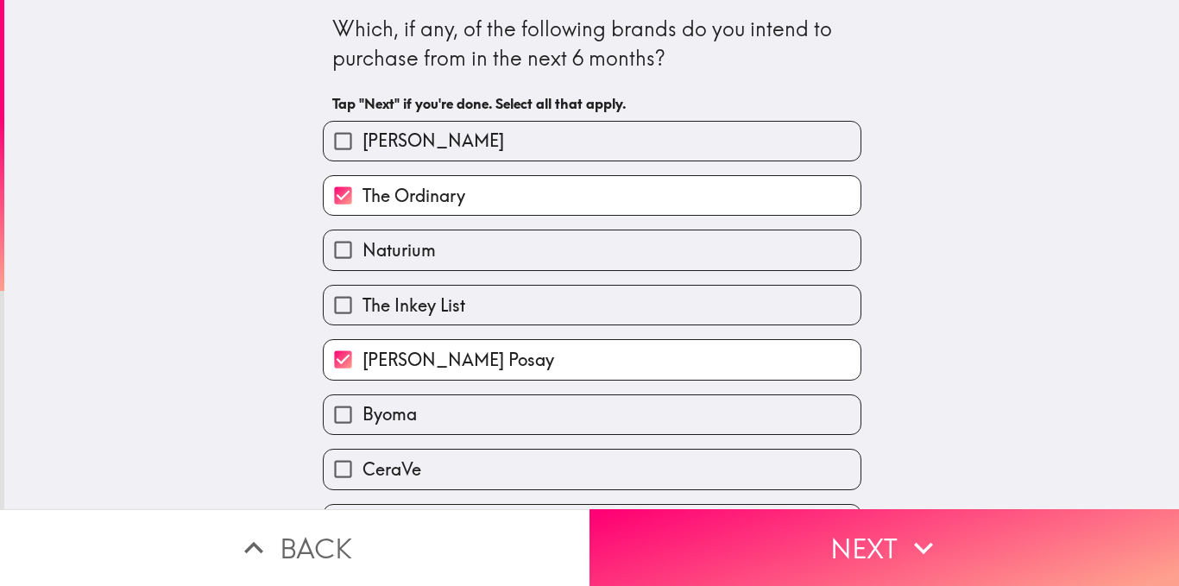
click at [517, 254] on label "Naturium" at bounding box center [592, 249] width 537 height 39
click at [363, 254] on input "Naturium" at bounding box center [343, 249] width 39 height 39
checkbox input "true"
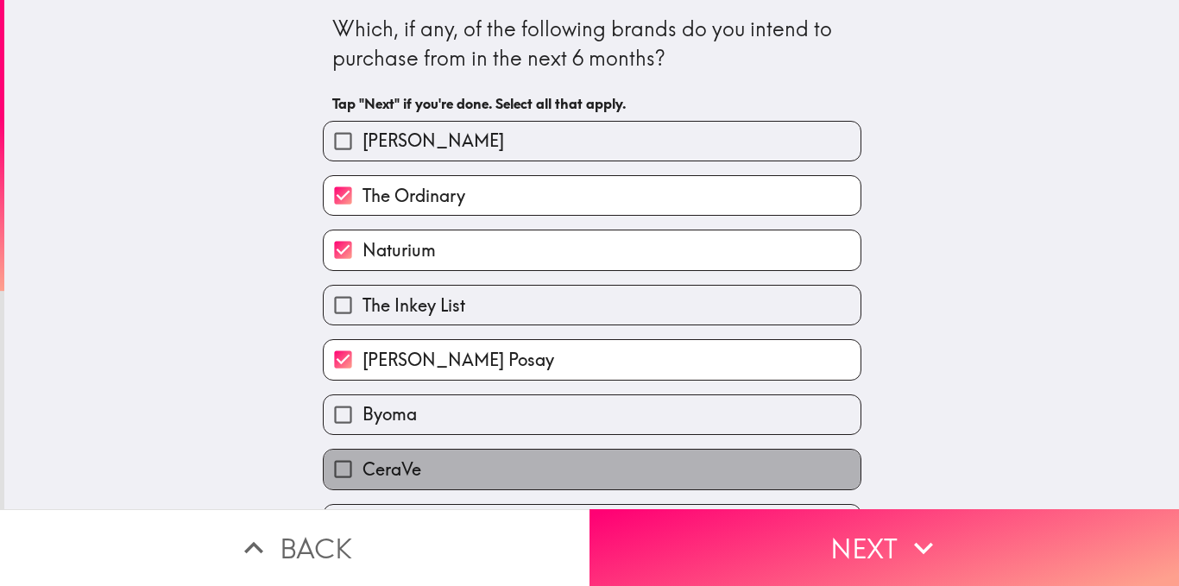
click at [512, 460] on label "CeraVe" at bounding box center [592, 469] width 537 height 39
click at [363, 460] on input "CeraVe" at bounding box center [343, 469] width 39 height 39
checkbox input "true"
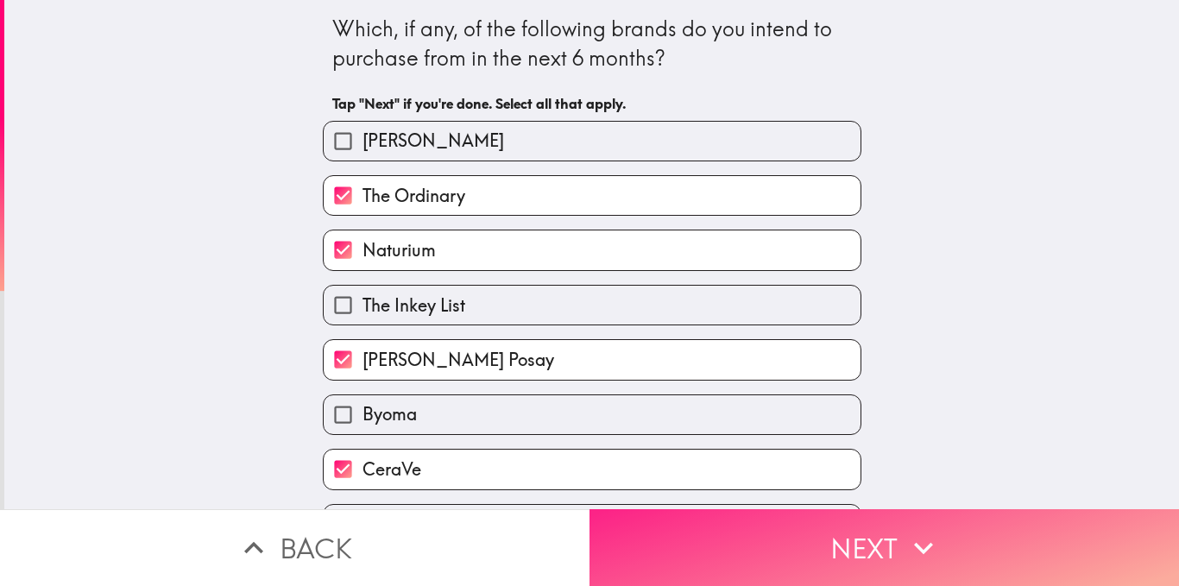
click at [637, 533] on button "Next" at bounding box center [885, 547] width 590 height 77
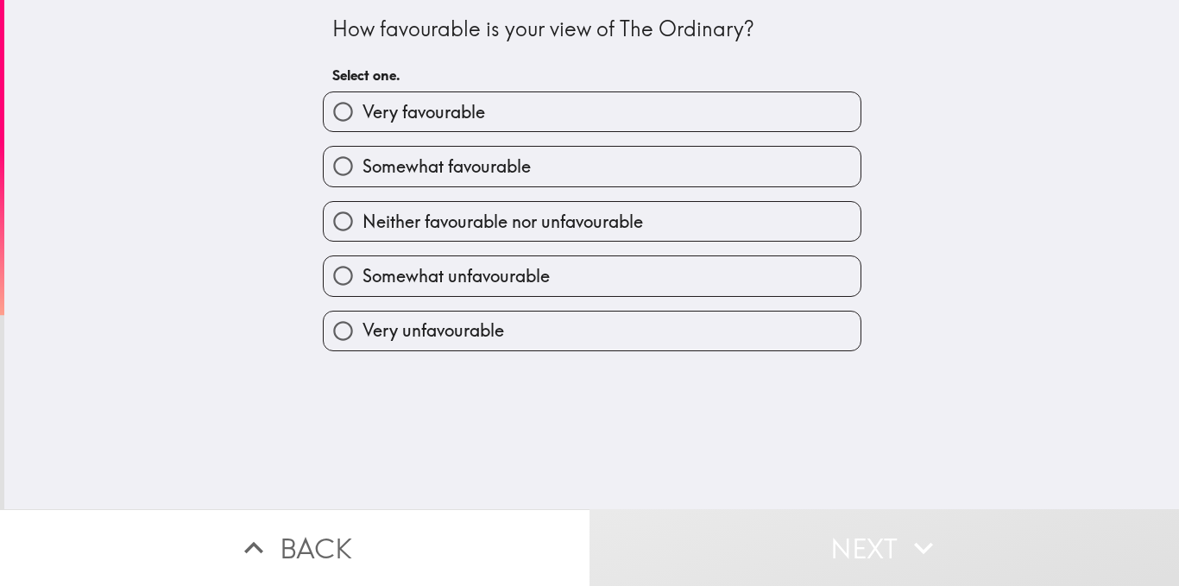
click at [463, 187] on div "Neither favourable nor unfavourable" at bounding box center [585, 214] width 552 height 54
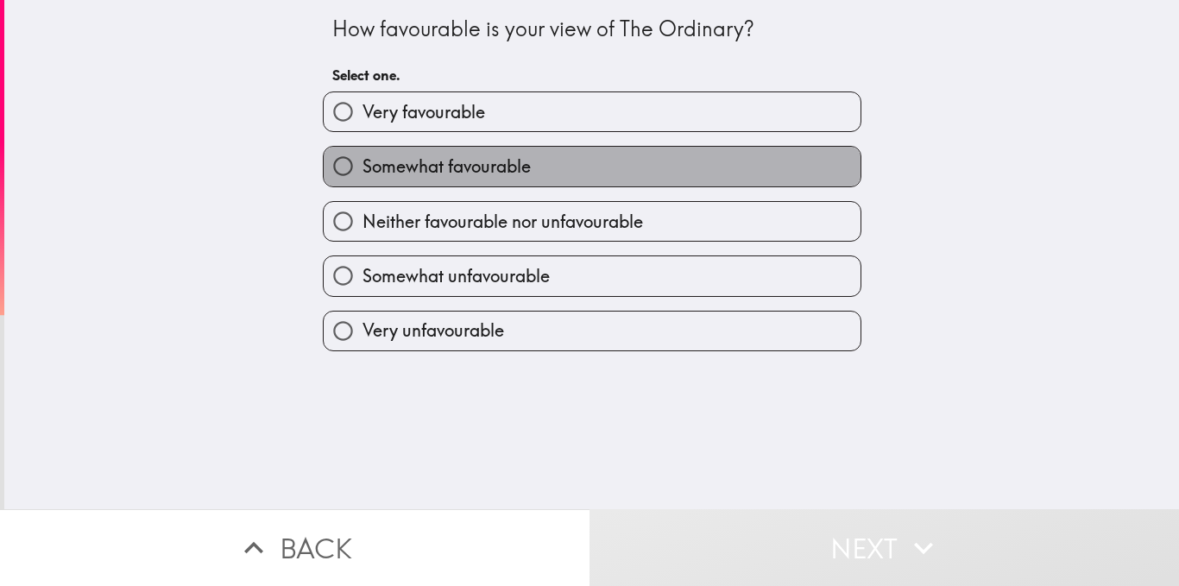
click at [467, 172] on span "Somewhat favourable" at bounding box center [447, 167] width 168 height 24
click at [363, 172] on input "Somewhat favourable" at bounding box center [343, 166] width 39 height 39
radio input "true"
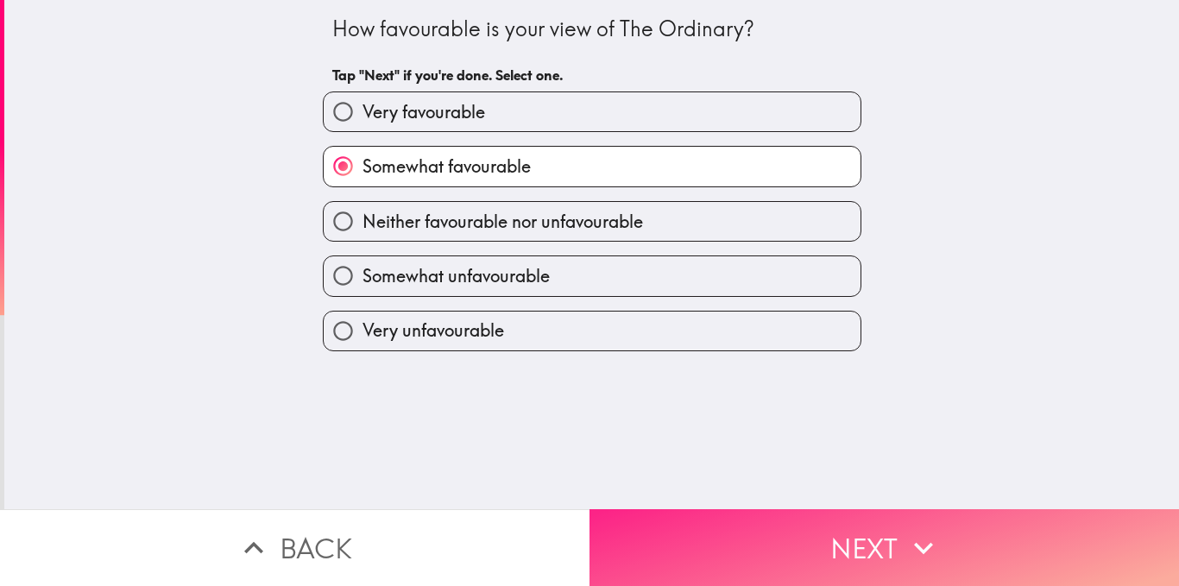
click at [701, 509] on button "Next" at bounding box center [885, 547] width 590 height 77
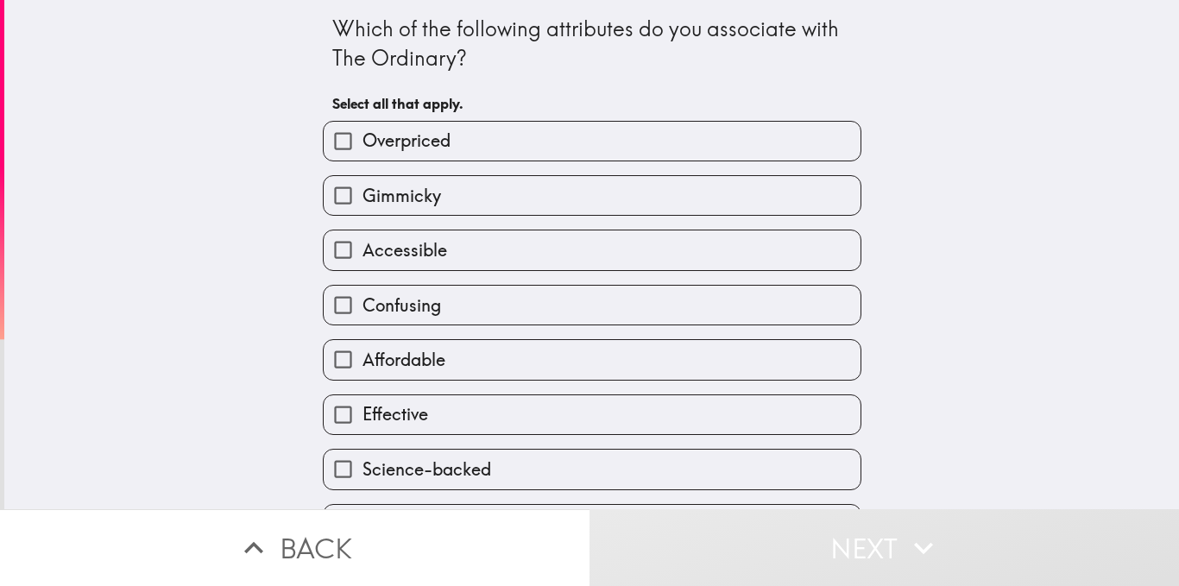
click at [509, 362] on label "Affordable" at bounding box center [592, 359] width 537 height 39
click at [363, 362] on input "Affordable" at bounding box center [343, 359] width 39 height 39
checkbox input "true"
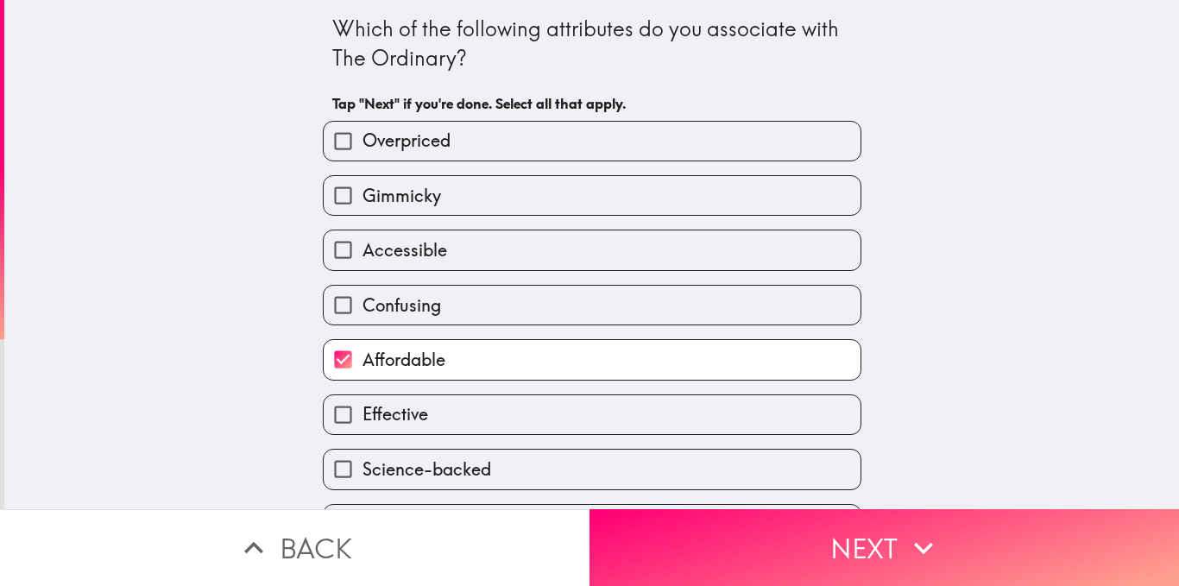
click at [508, 309] on label "Confusing" at bounding box center [592, 305] width 537 height 39
click at [363, 309] on input "Confusing" at bounding box center [343, 305] width 39 height 39
checkbox input "true"
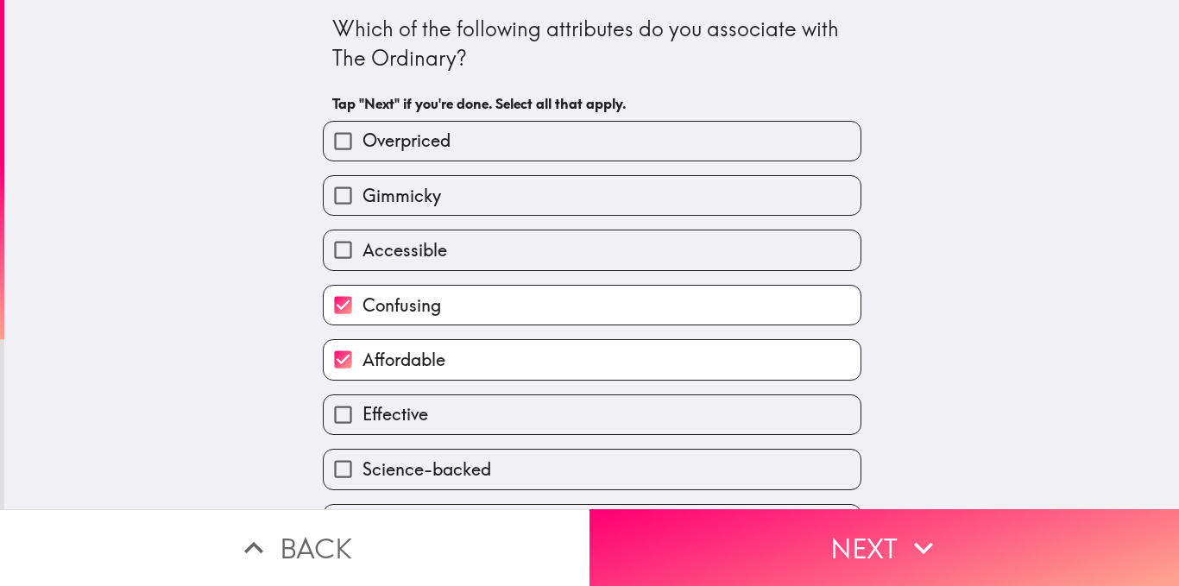
click at [593, 413] on label "Effective" at bounding box center [592, 414] width 537 height 39
click at [363, 413] on input "Effective" at bounding box center [343, 414] width 39 height 39
checkbox input "true"
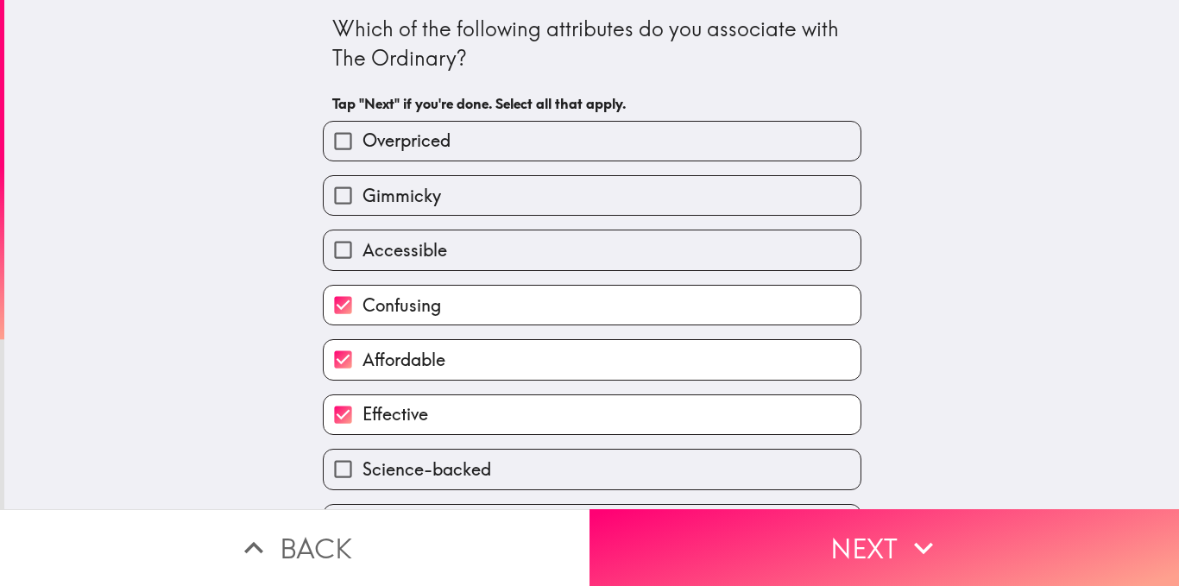
click at [538, 297] on label "Confusing" at bounding box center [592, 305] width 537 height 39
click at [363, 297] on input "Confusing" at bounding box center [343, 305] width 39 height 39
checkbox input "false"
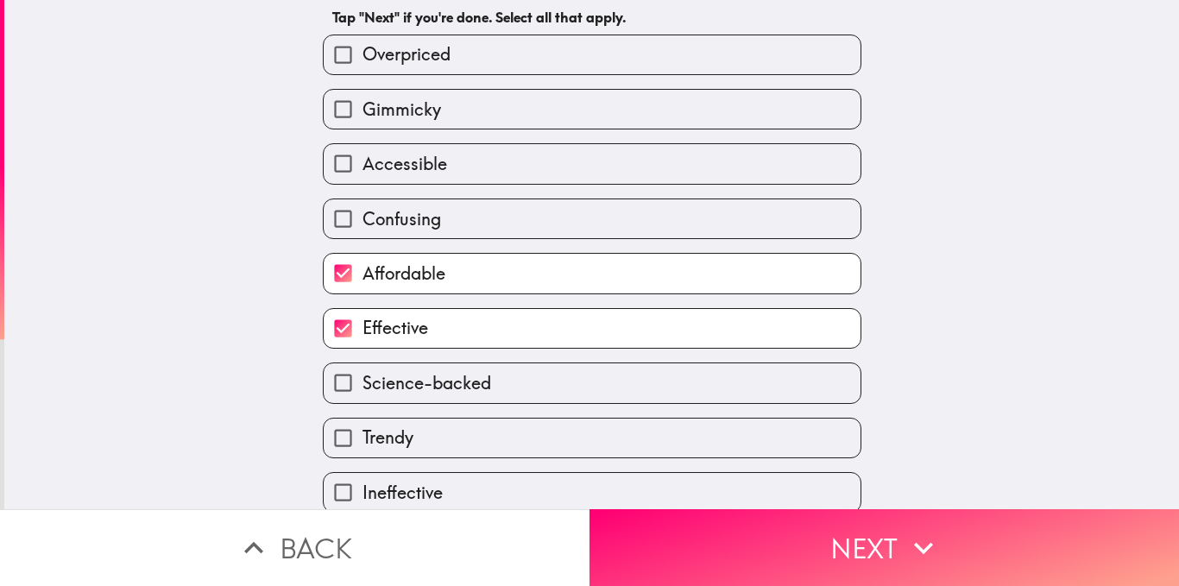
scroll to position [212, 0]
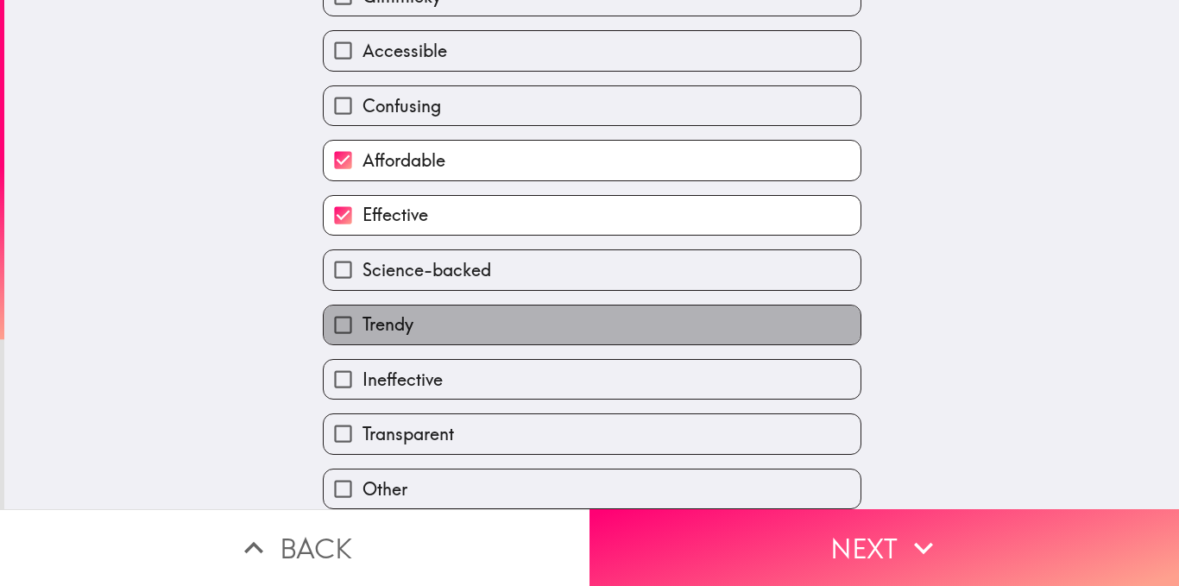
click at [514, 306] on label "Trendy" at bounding box center [592, 325] width 537 height 39
click at [363, 306] on input "Trendy" at bounding box center [343, 325] width 39 height 39
checkbox input "true"
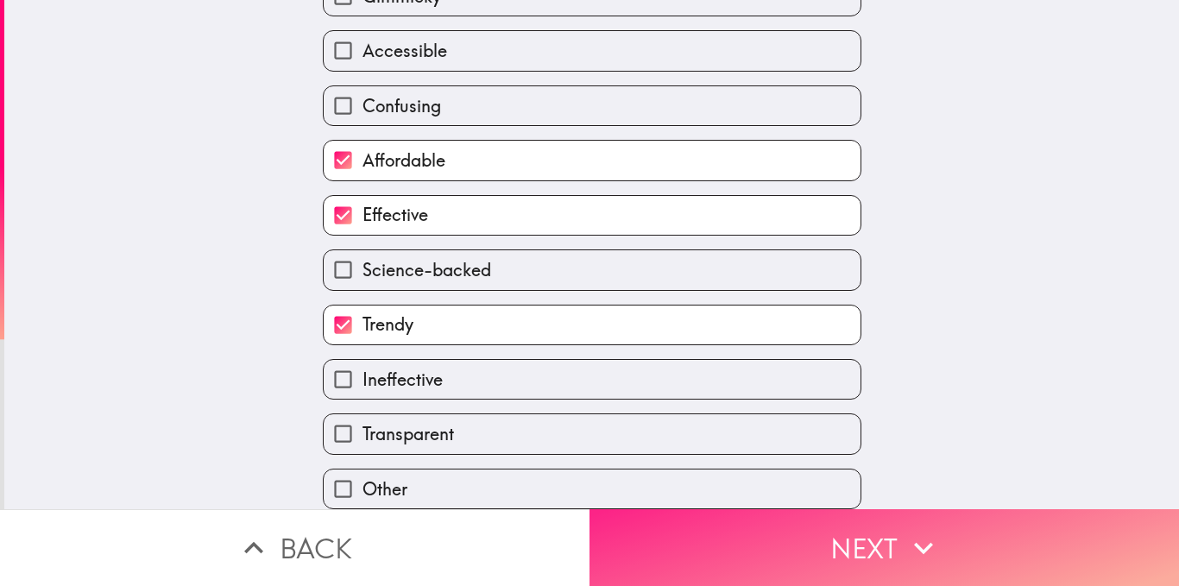
click at [645, 521] on button "Next" at bounding box center [885, 547] width 590 height 77
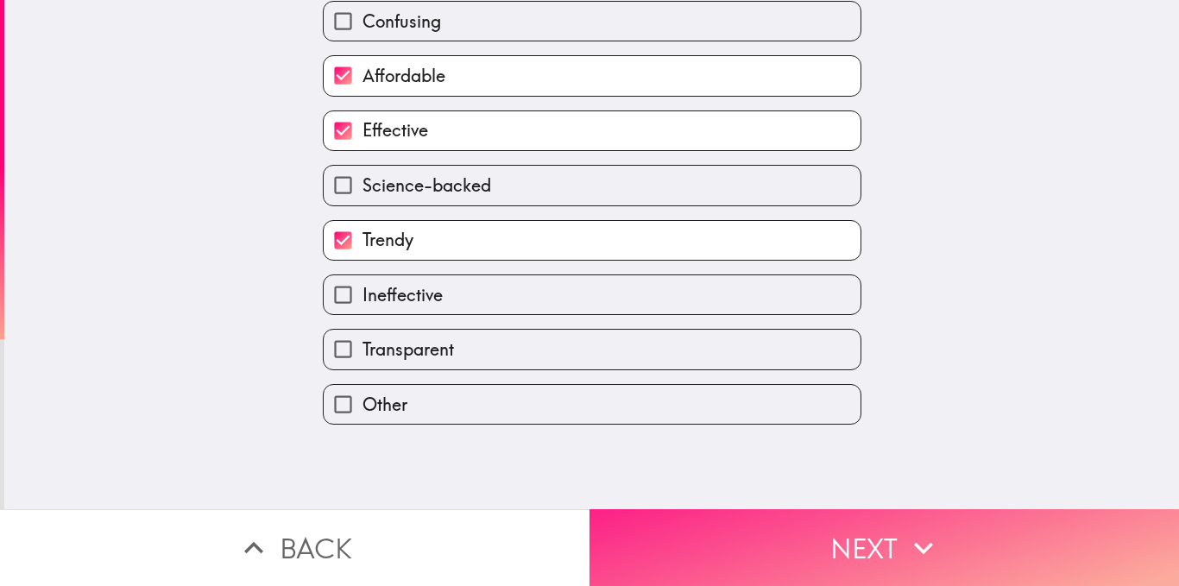
scroll to position [0, 0]
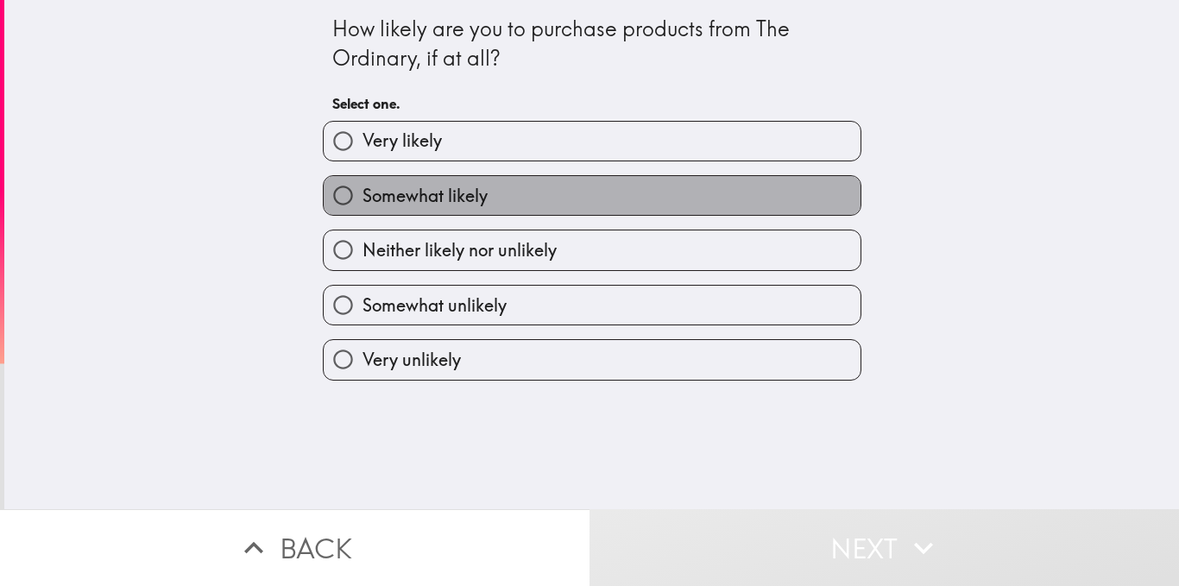
click at [459, 193] on span "Somewhat likely" at bounding box center [425, 196] width 125 height 24
click at [363, 193] on input "Somewhat likely" at bounding box center [343, 195] width 39 height 39
radio input "true"
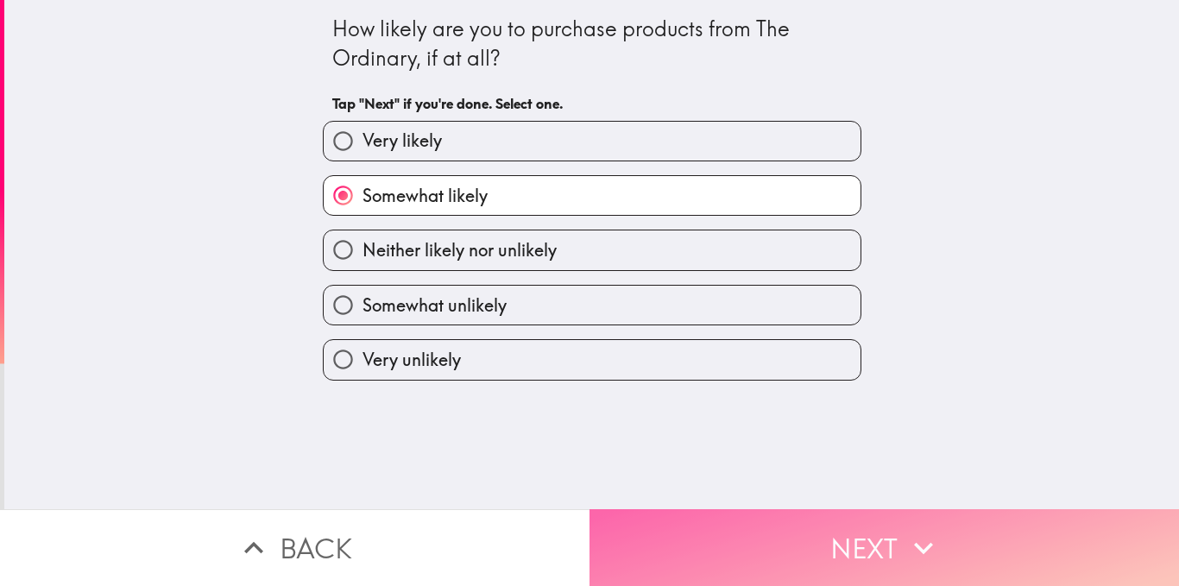
drag, startPoint x: 648, startPoint y: 514, endPoint x: 570, endPoint y: 395, distance: 143.4
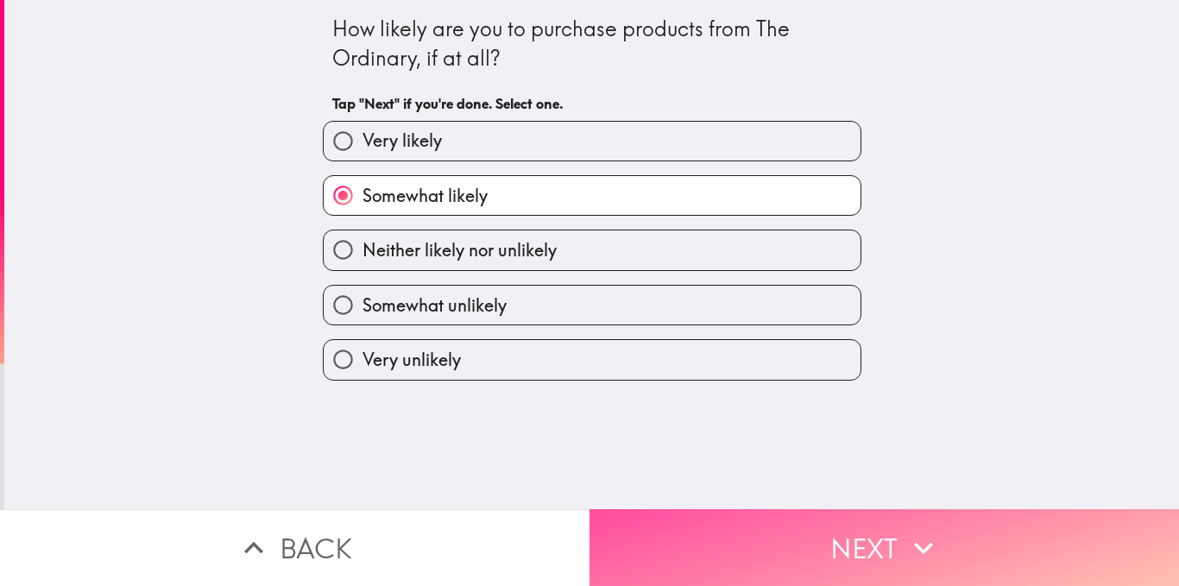
click at [647, 514] on button "Next" at bounding box center [885, 547] width 590 height 77
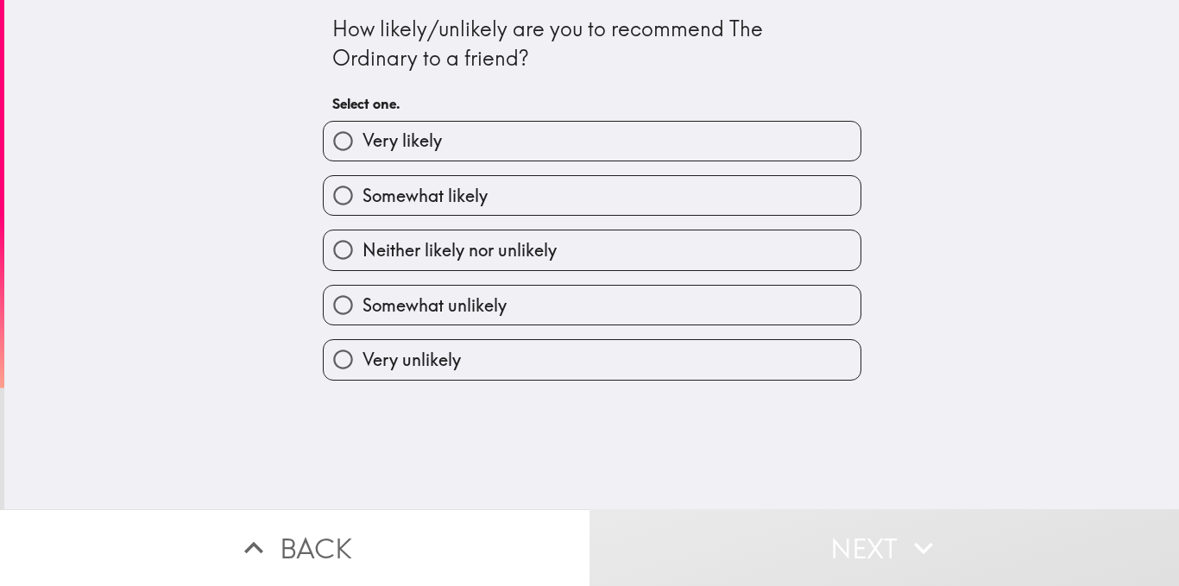
click at [476, 187] on label "Somewhat likely" at bounding box center [592, 195] width 537 height 39
click at [363, 187] on input "Somewhat likely" at bounding box center [343, 195] width 39 height 39
radio input "true"
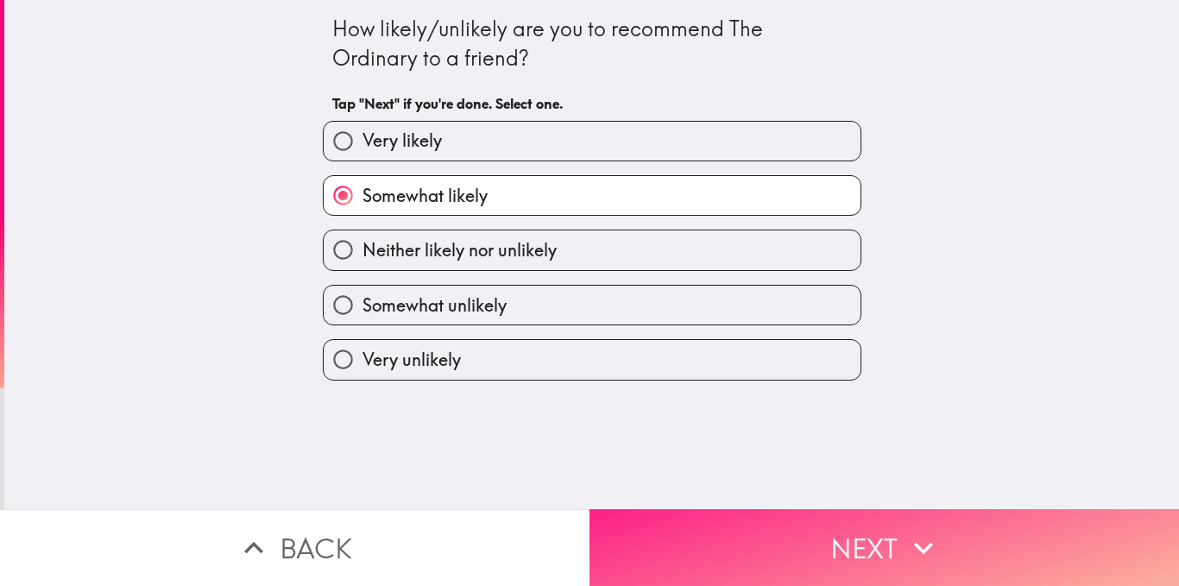
click at [636, 516] on button "Next" at bounding box center [885, 547] width 590 height 77
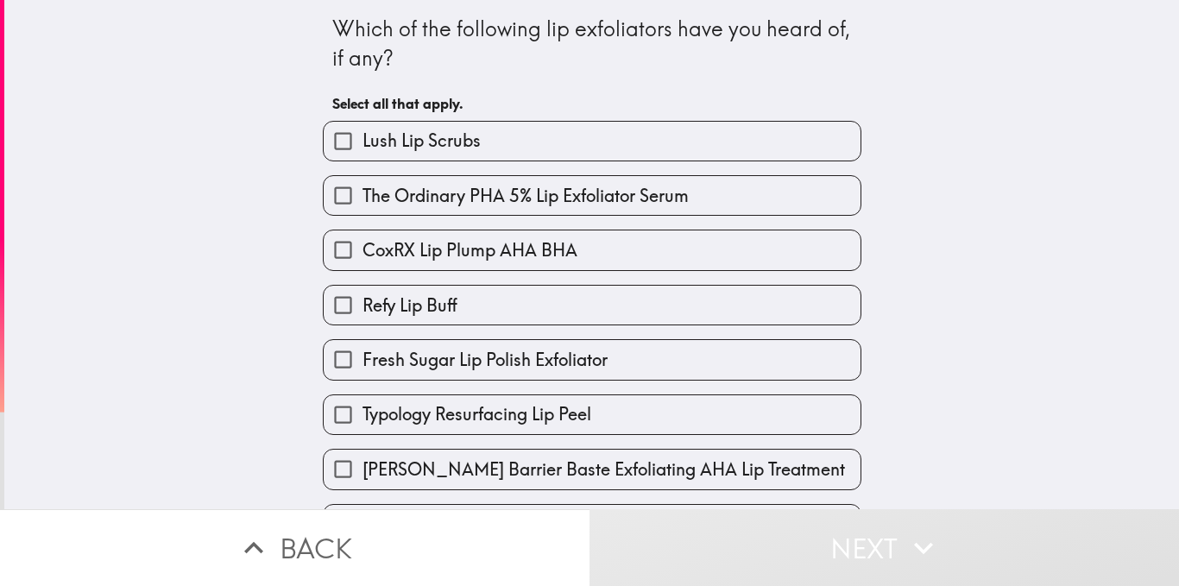
click at [559, 411] on span "Typology Resurfacing Lip Peel" at bounding box center [477, 414] width 229 height 24
click at [363, 411] on input "Typology Resurfacing Lip Peel" at bounding box center [343, 414] width 39 height 39
checkbox input "true"
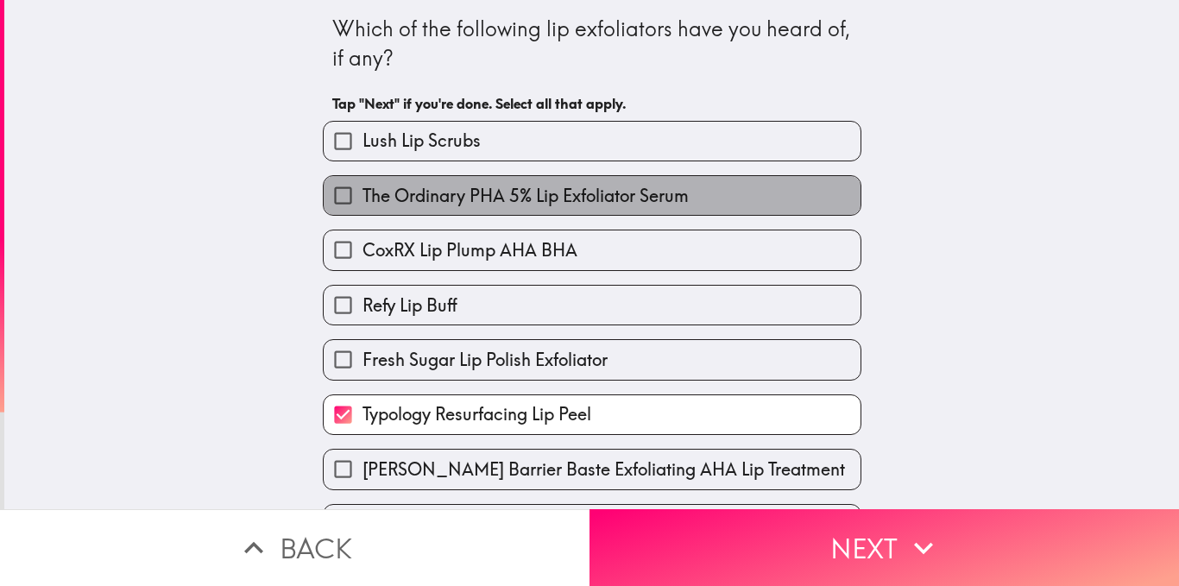
drag, startPoint x: 533, startPoint y: 193, endPoint x: 554, endPoint y: 215, distance: 31.1
click at [533, 193] on span "The Ordinary PHA 5% Lip Exfoliator Serum" at bounding box center [526, 196] width 326 height 24
click at [363, 193] on input "The Ordinary PHA 5% Lip Exfoliator Serum" at bounding box center [343, 195] width 39 height 39
checkbox input "true"
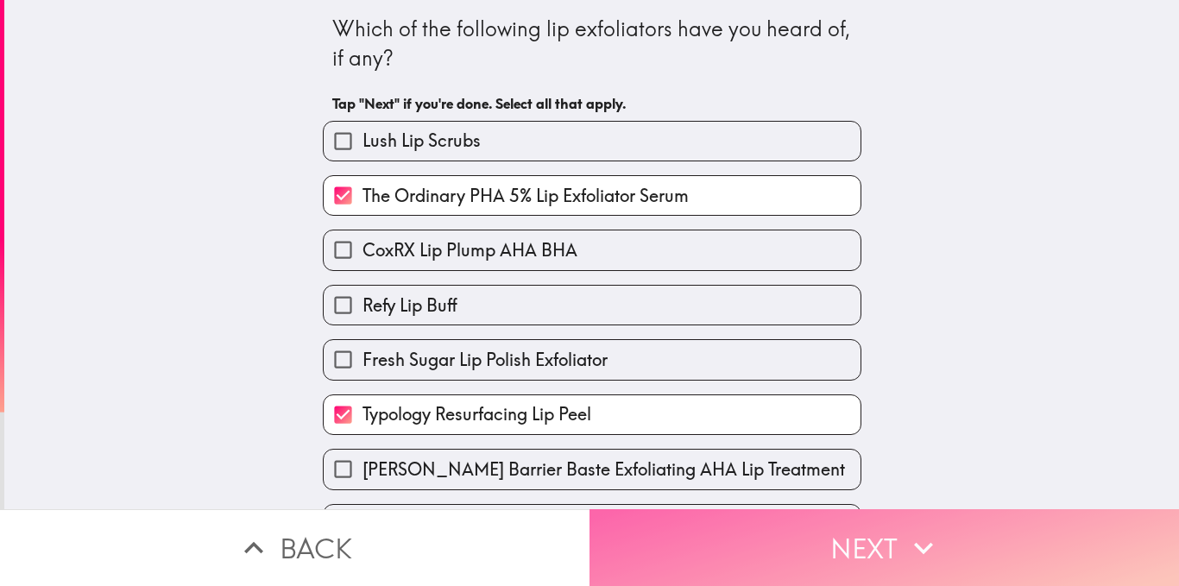
click at [675, 515] on button "Next" at bounding box center [885, 547] width 590 height 77
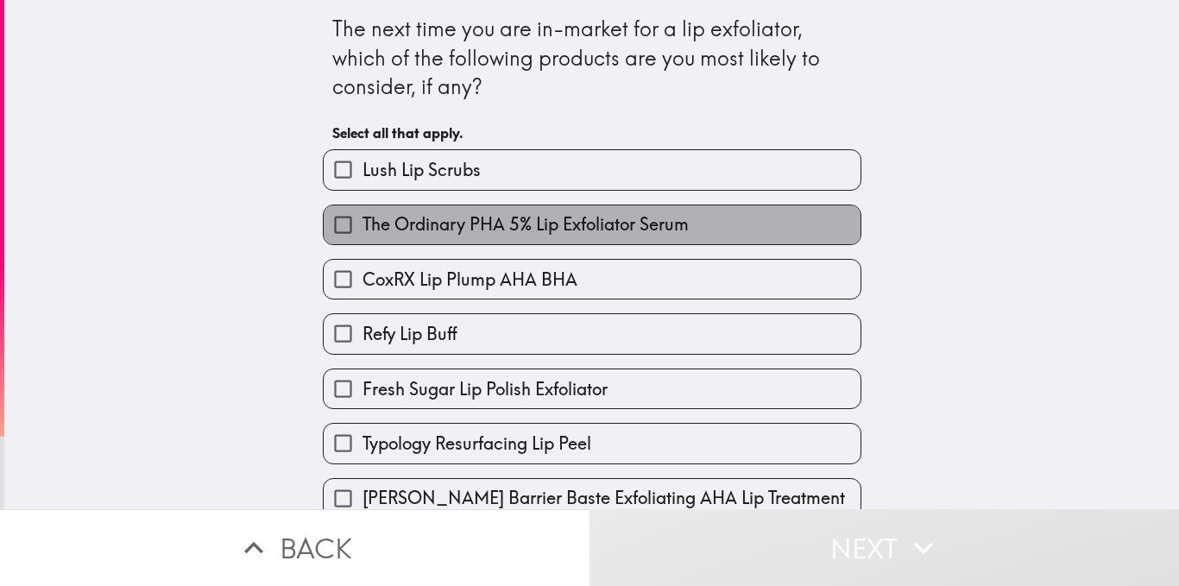
click at [530, 224] on span "The Ordinary PHA 5% Lip Exfoliator Serum" at bounding box center [526, 224] width 326 height 24
click at [363, 224] on input "The Ordinary PHA 5% Lip Exfoliator Serum" at bounding box center [343, 224] width 39 height 39
checkbox input "true"
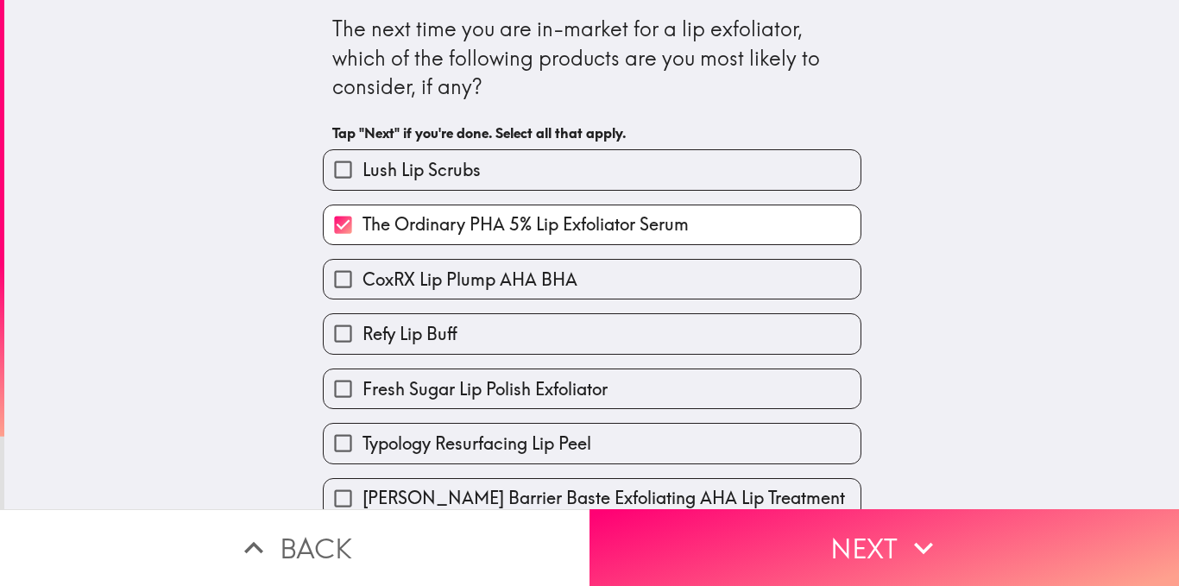
click at [518, 432] on span "Typology Resurfacing Lip Peel" at bounding box center [477, 444] width 229 height 24
click at [363, 432] on input "Typology Resurfacing Lip Peel" at bounding box center [343, 443] width 39 height 39
checkbox input "true"
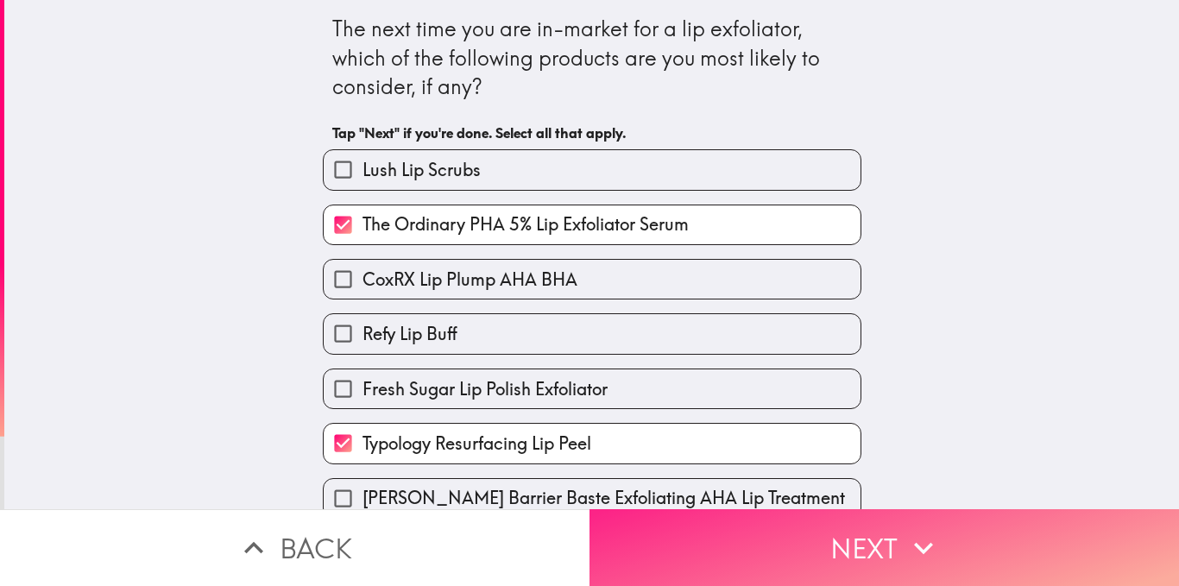
click at [661, 522] on button "Next" at bounding box center [885, 547] width 590 height 77
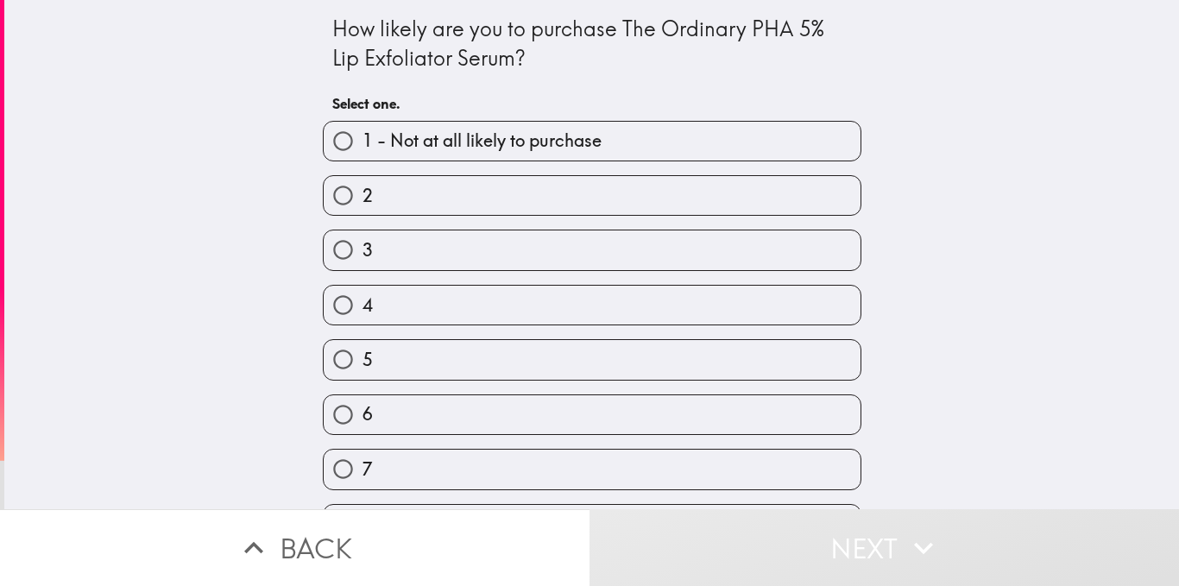
scroll to position [158, 0]
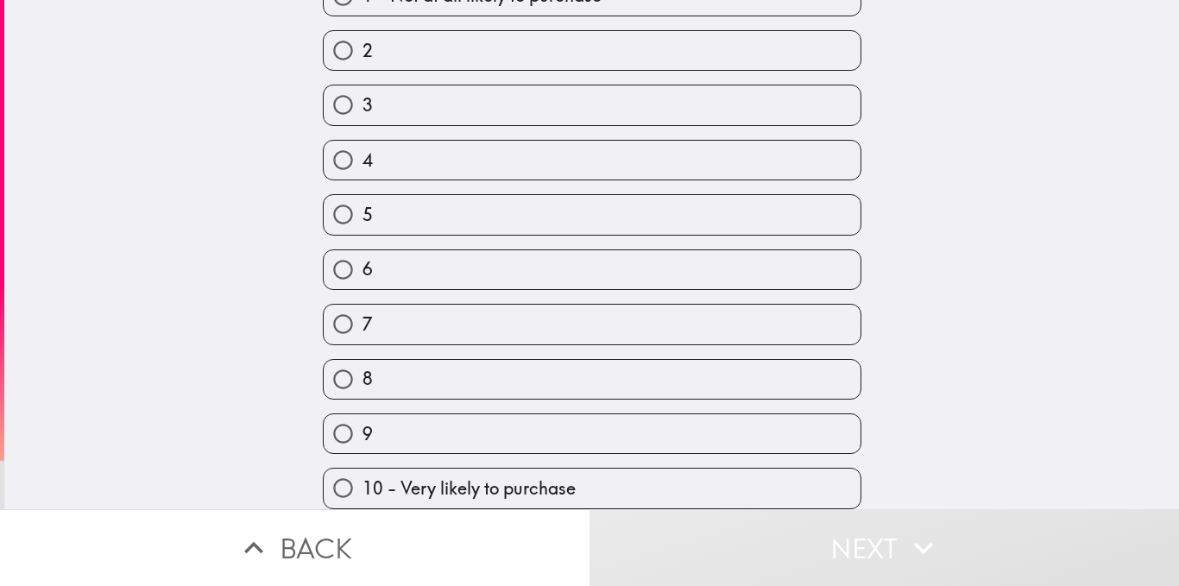
click at [503, 414] on label "9" at bounding box center [592, 433] width 537 height 39
click at [363, 414] on input "9" at bounding box center [343, 433] width 39 height 39
radio input "true"
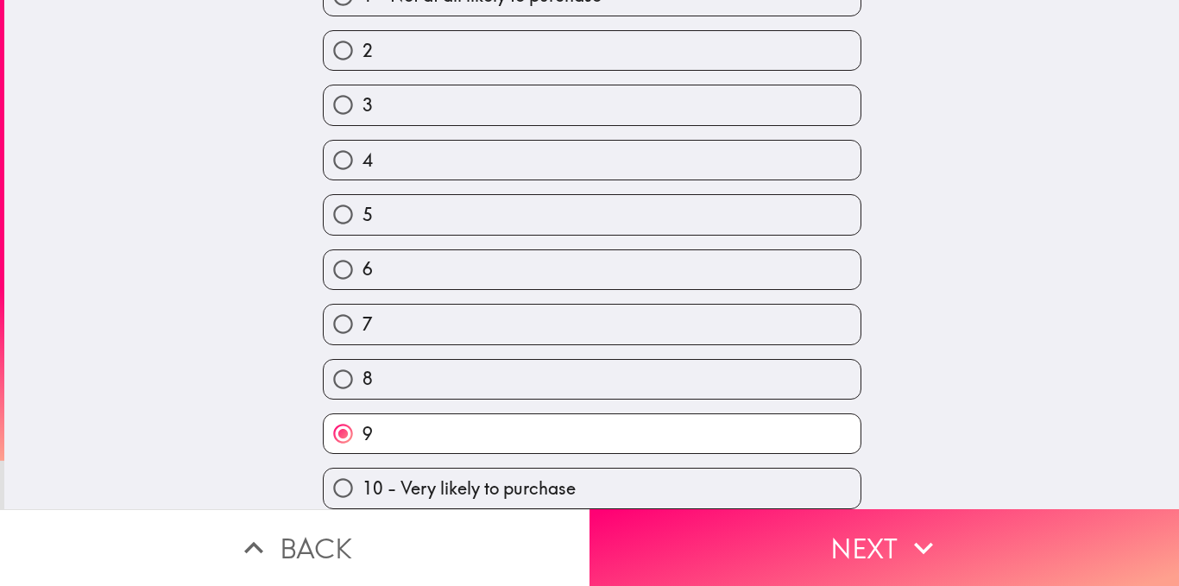
click at [660, 515] on button "Next" at bounding box center [885, 547] width 590 height 77
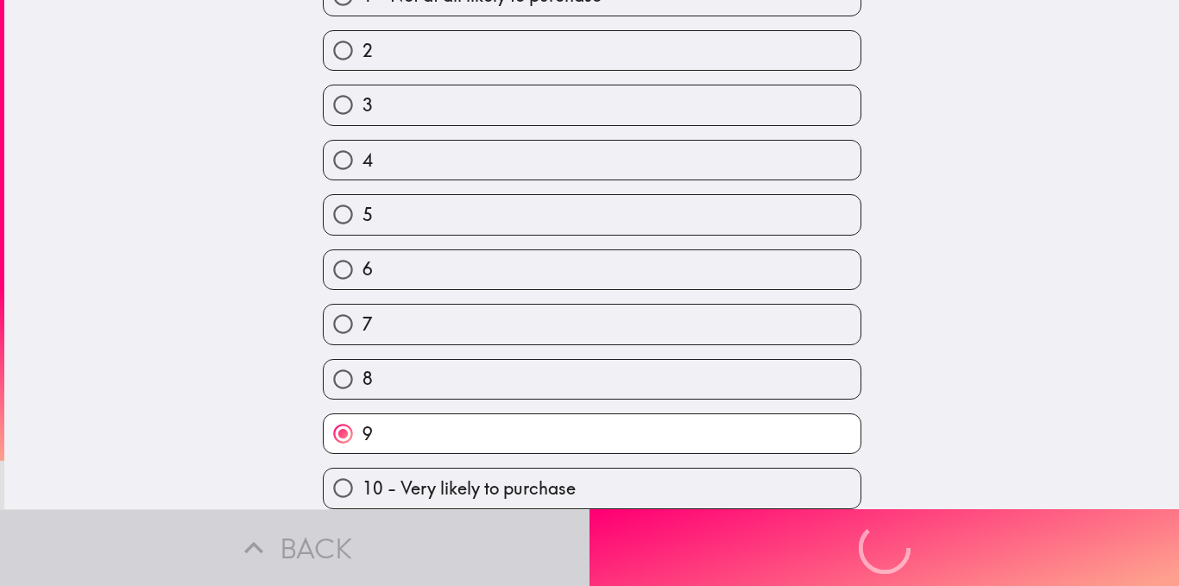
scroll to position [0, 0]
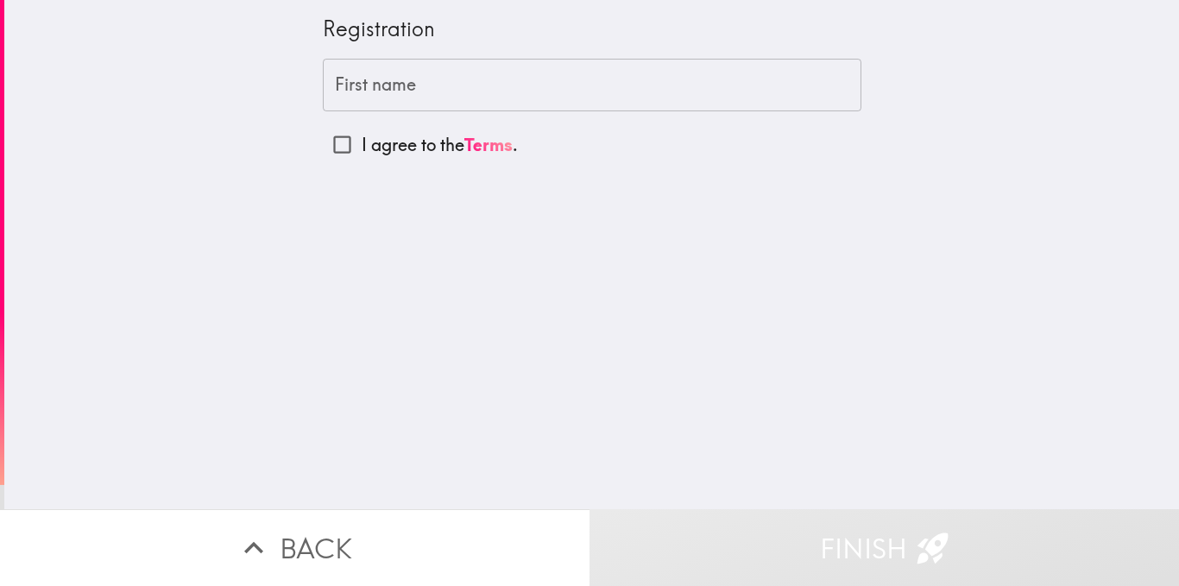
click at [477, 95] on input "First name" at bounding box center [592, 86] width 539 height 54
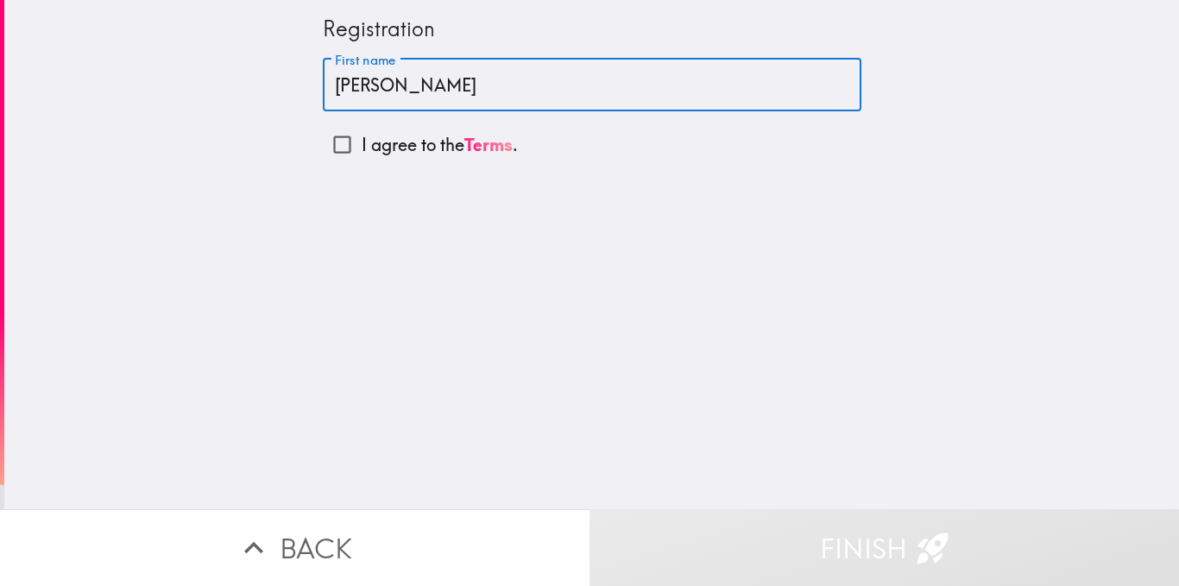
type input "[PERSON_NAME]"
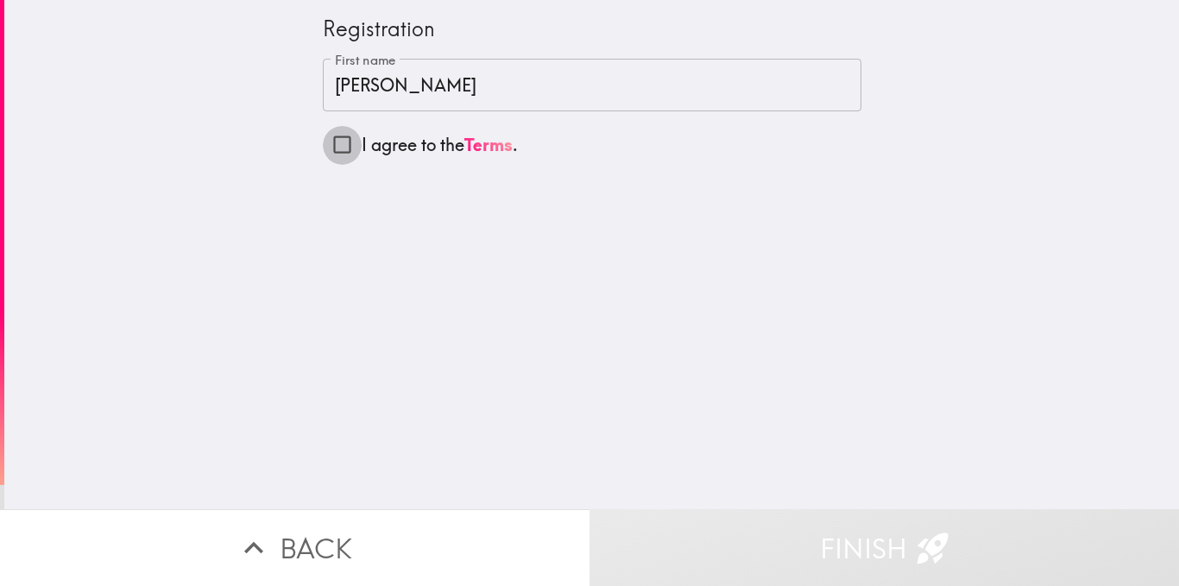
click at [325, 141] on input "I agree to the Terms ." at bounding box center [342, 144] width 39 height 39
checkbox input "true"
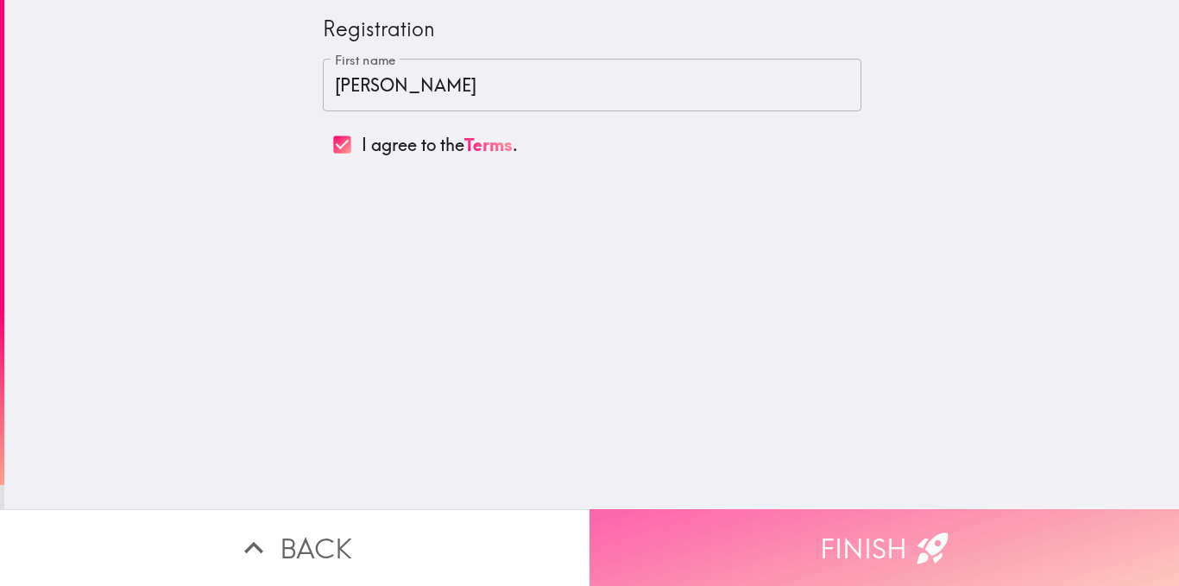
click at [749, 534] on button "Finish" at bounding box center [885, 547] width 590 height 77
